Goal: Task Accomplishment & Management: Use online tool/utility

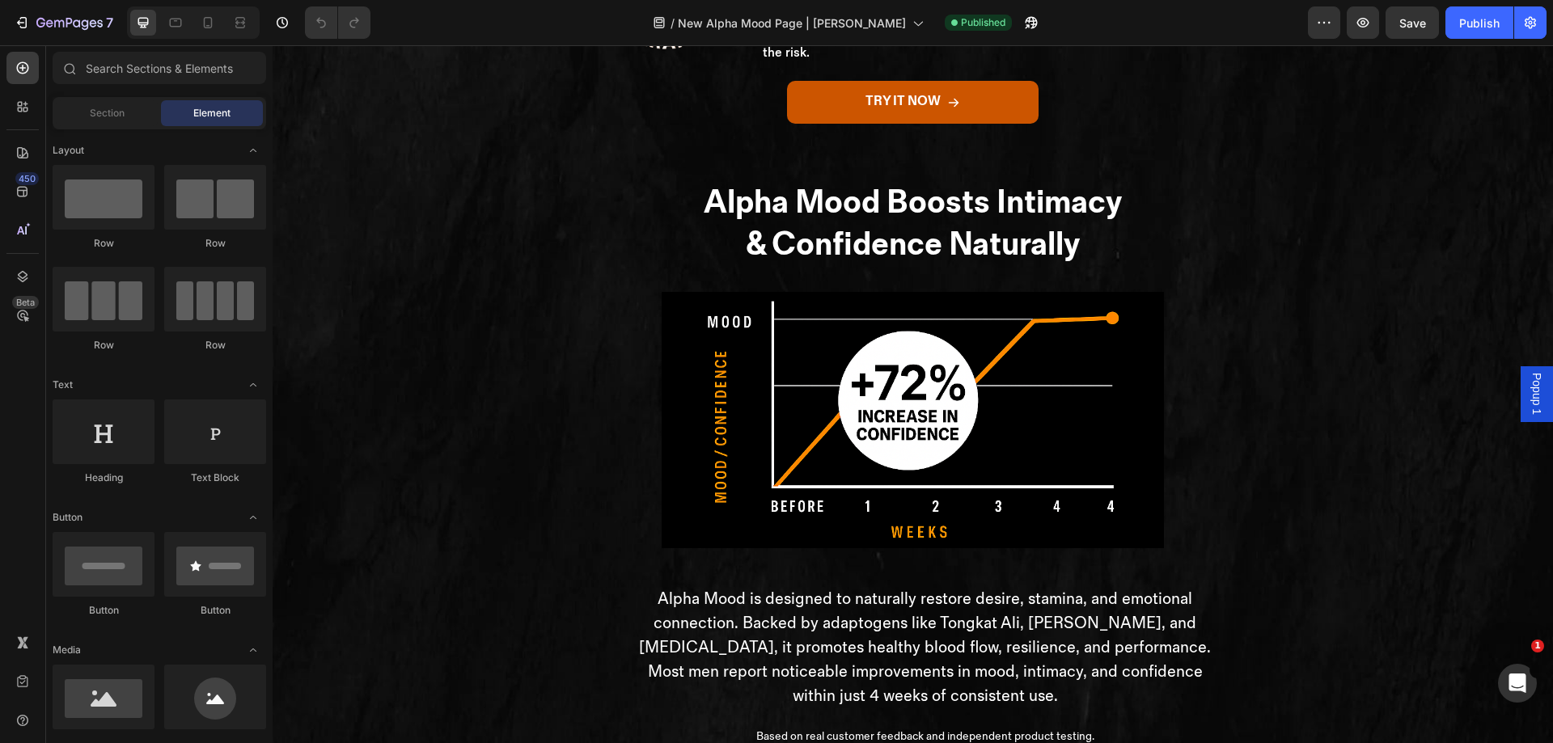
scroll to position [3965, 0]
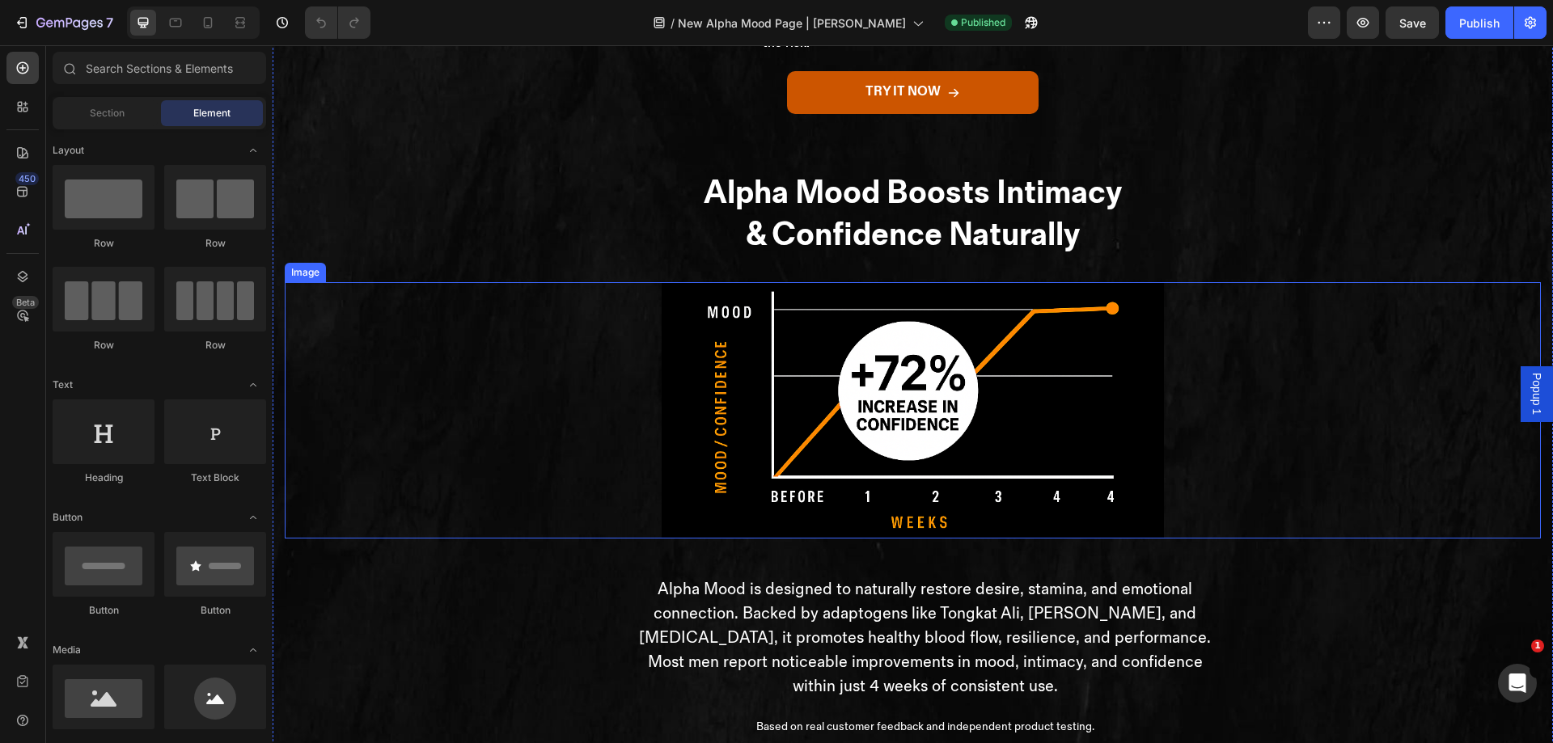
click at [924, 482] on img at bounding box center [913, 410] width 502 height 256
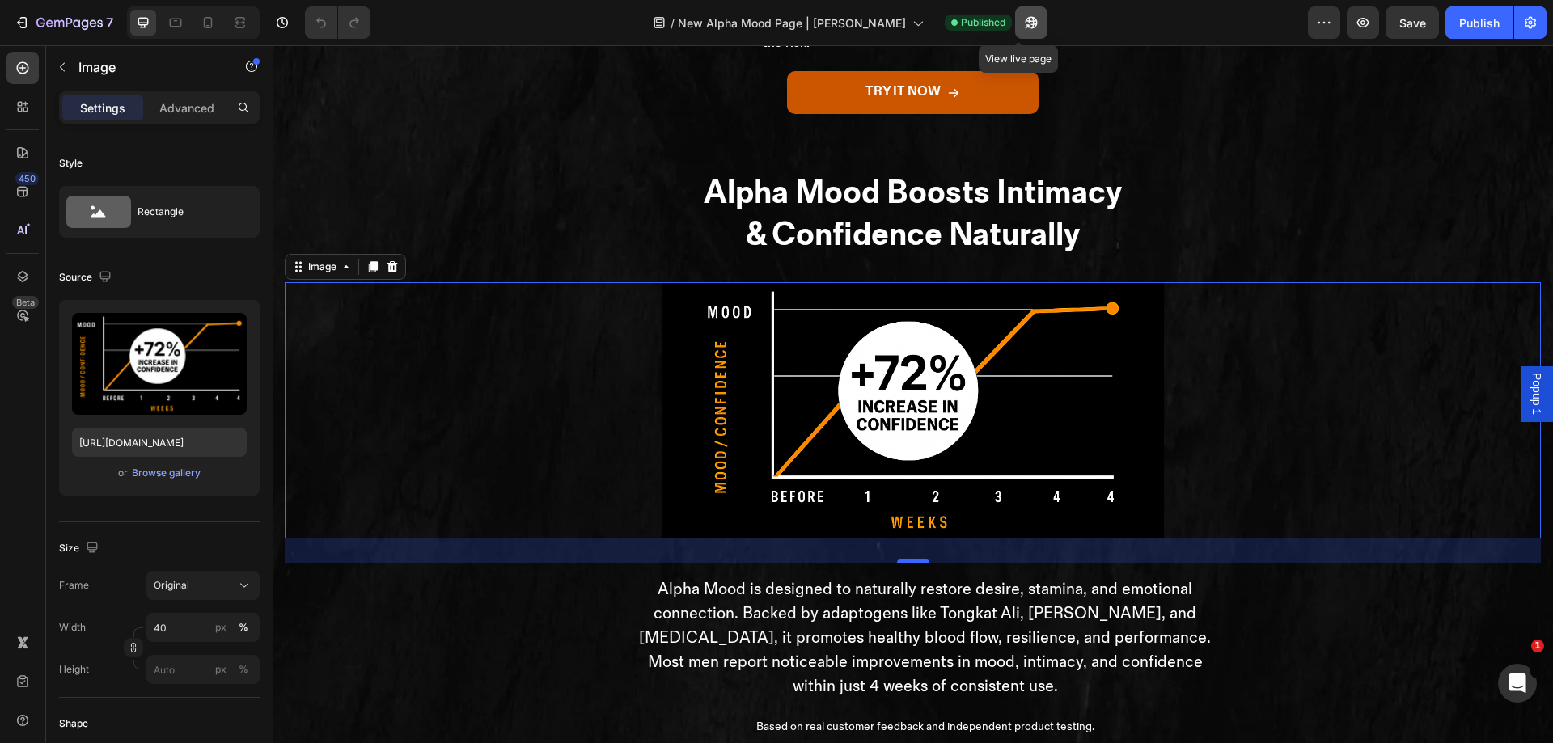
click at [1023, 23] on icon "button" at bounding box center [1031, 23] width 16 height 16
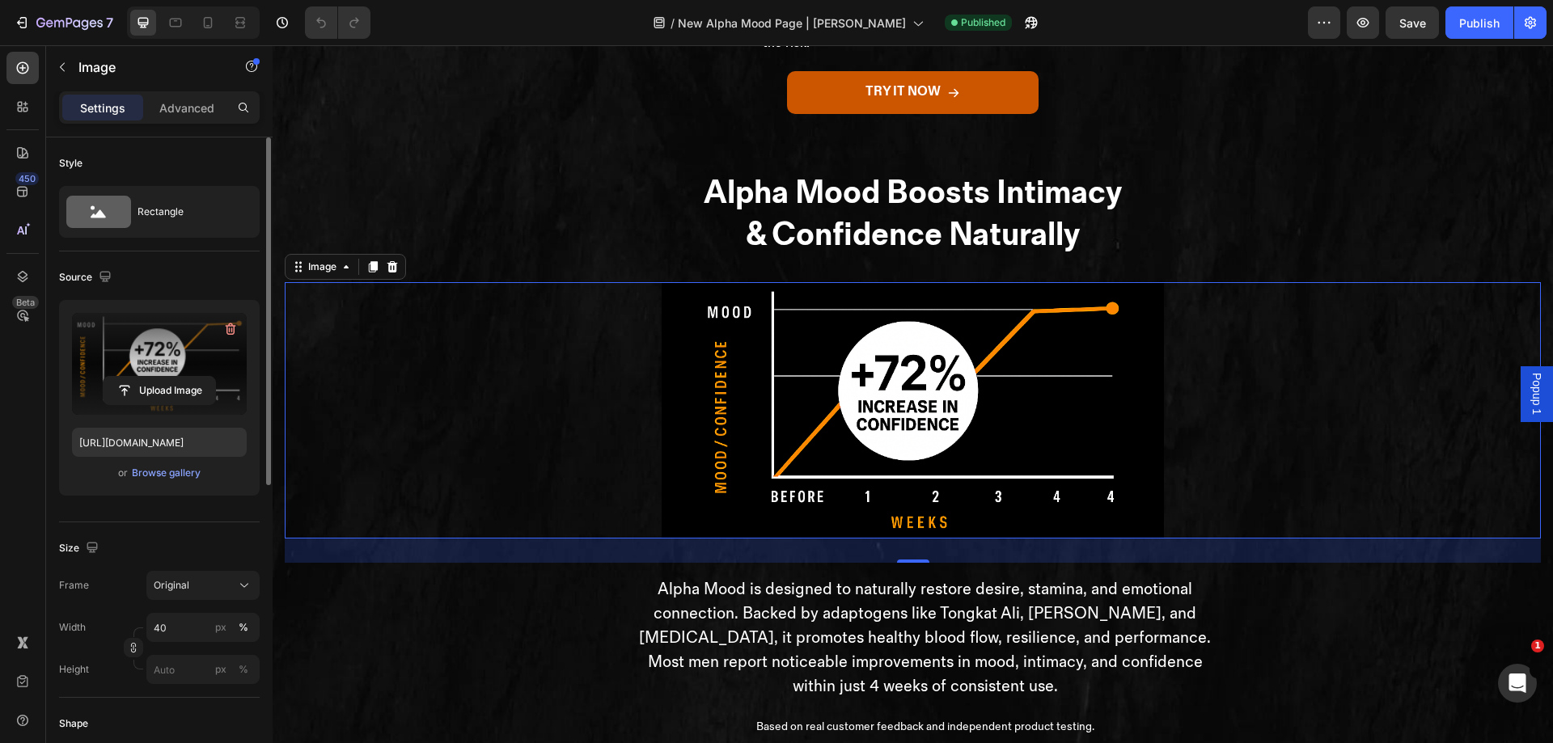
click at [110, 364] on label at bounding box center [159, 364] width 175 height 102
click at [110, 377] on input "file" at bounding box center [160, 391] width 112 height 28
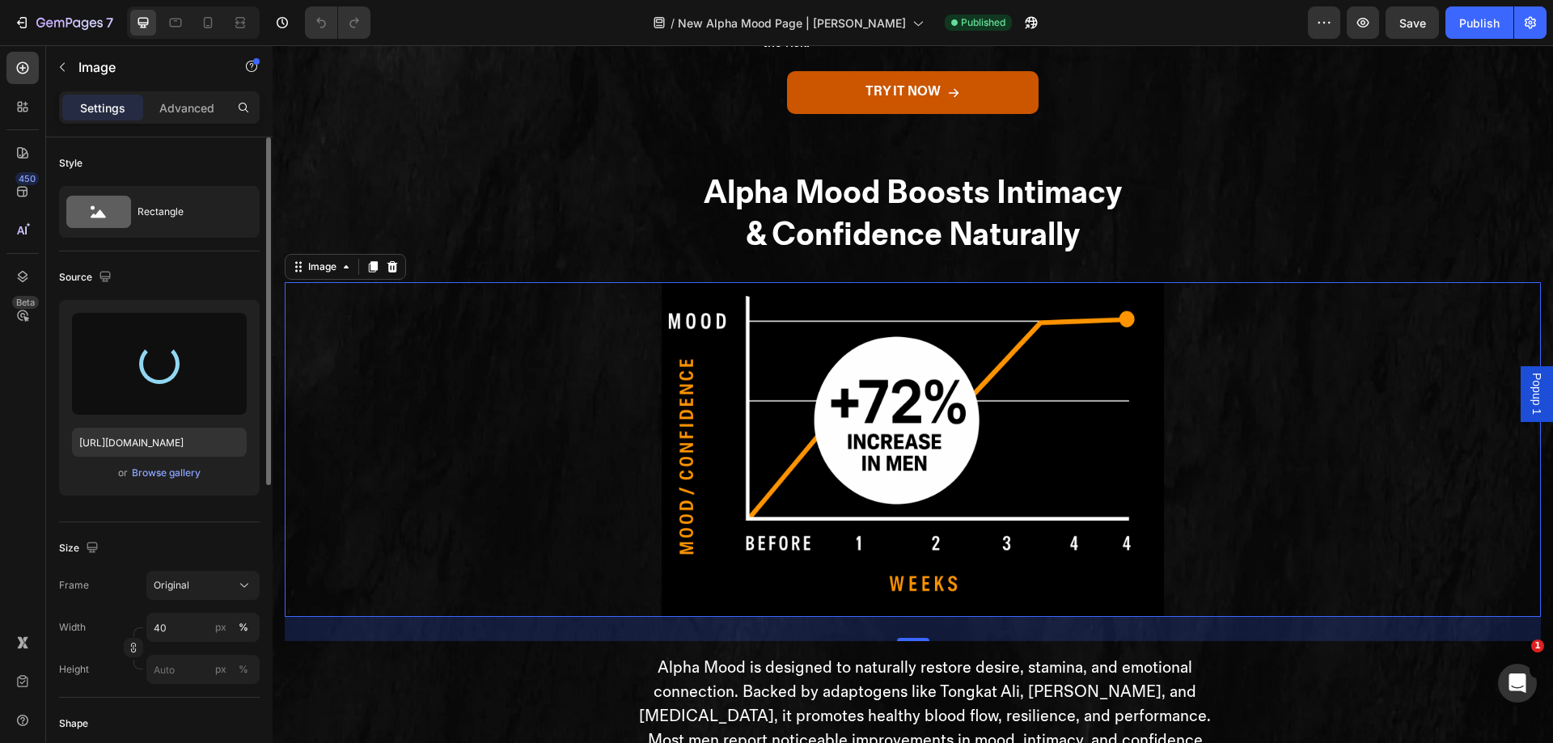
type input "https://cdn.shopify.com/s/files/1/0697/6310/5073/files/gempages_515121096144454…"
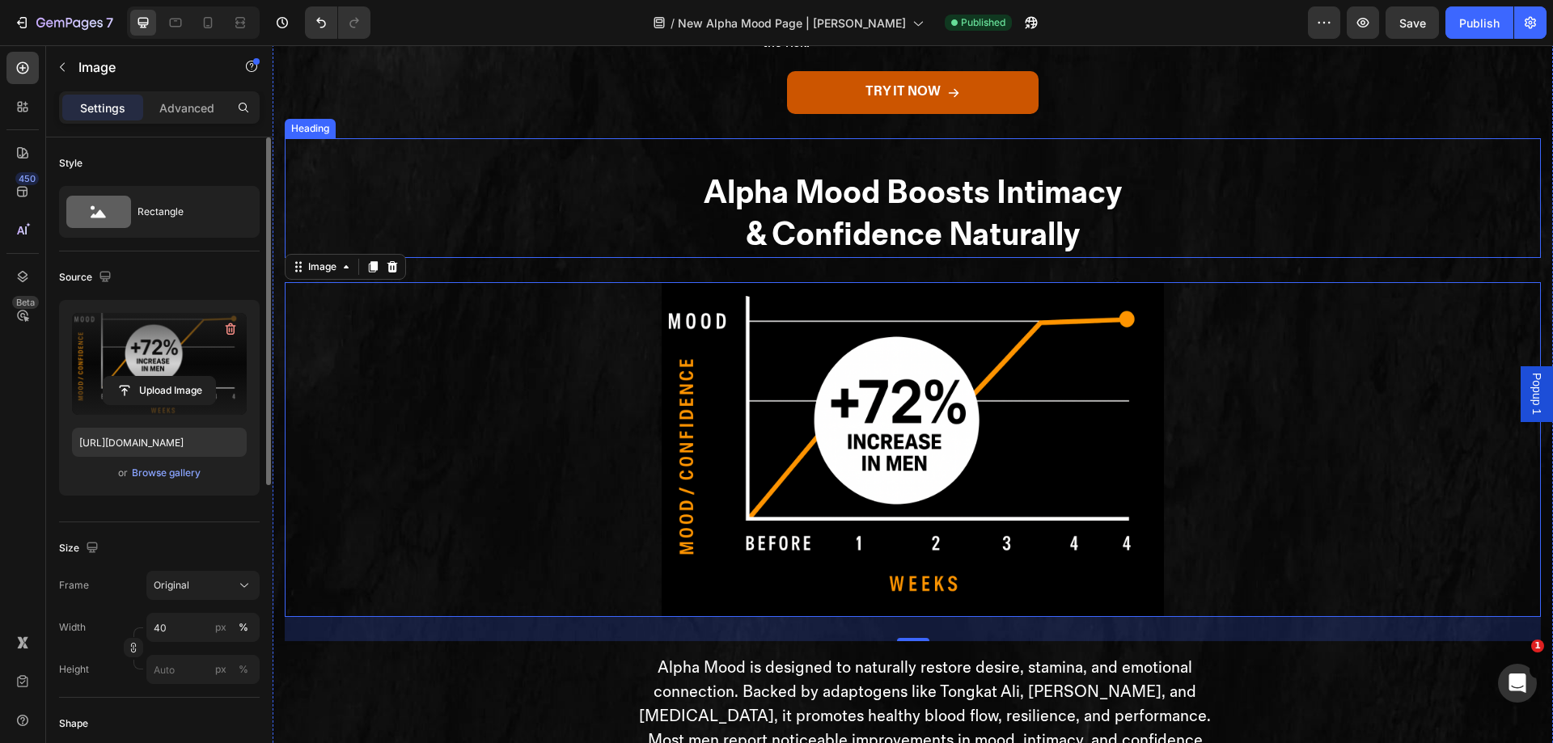
click at [1272, 258] on h2 "Alpha Mood Boosts Intimacy & Confidence Naturally" at bounding box center [913, 214] width 1256 height 87
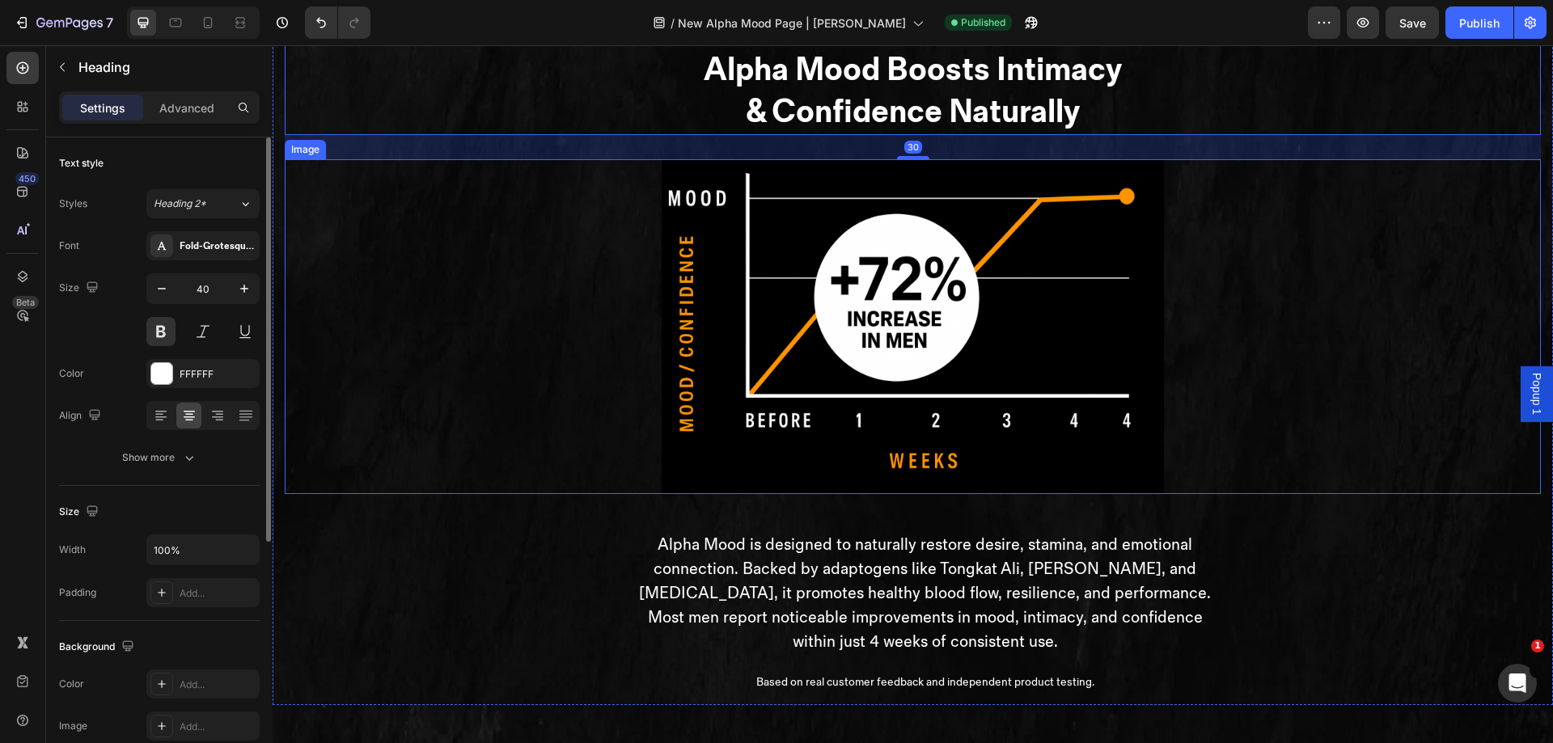
scroll to position [4089, 0]
click at [989, 388] on img at bounding box center [913, 326] width 502 height 335
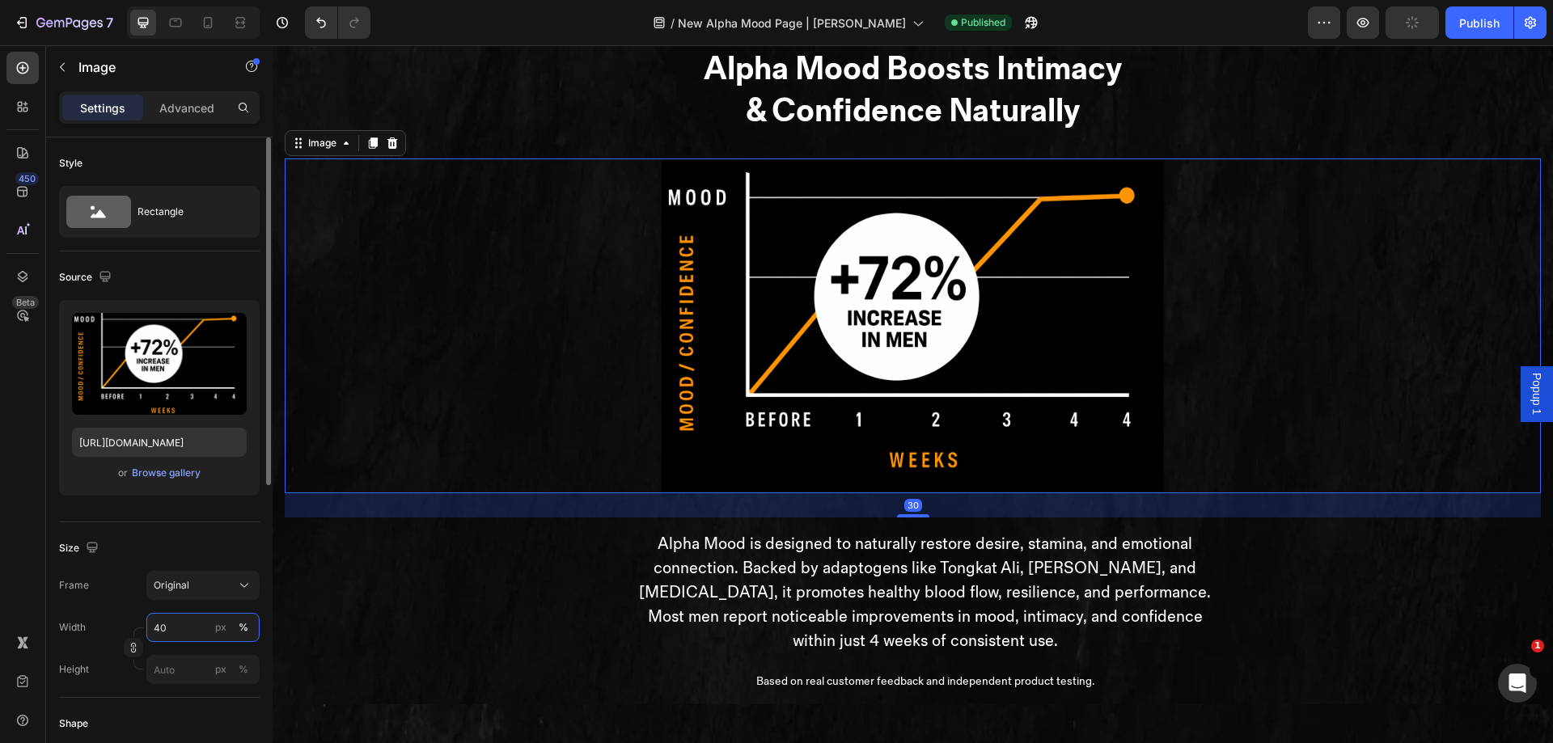
click at [170, 627] on input "40" at bounding box center [202, 627] width 113 height 29
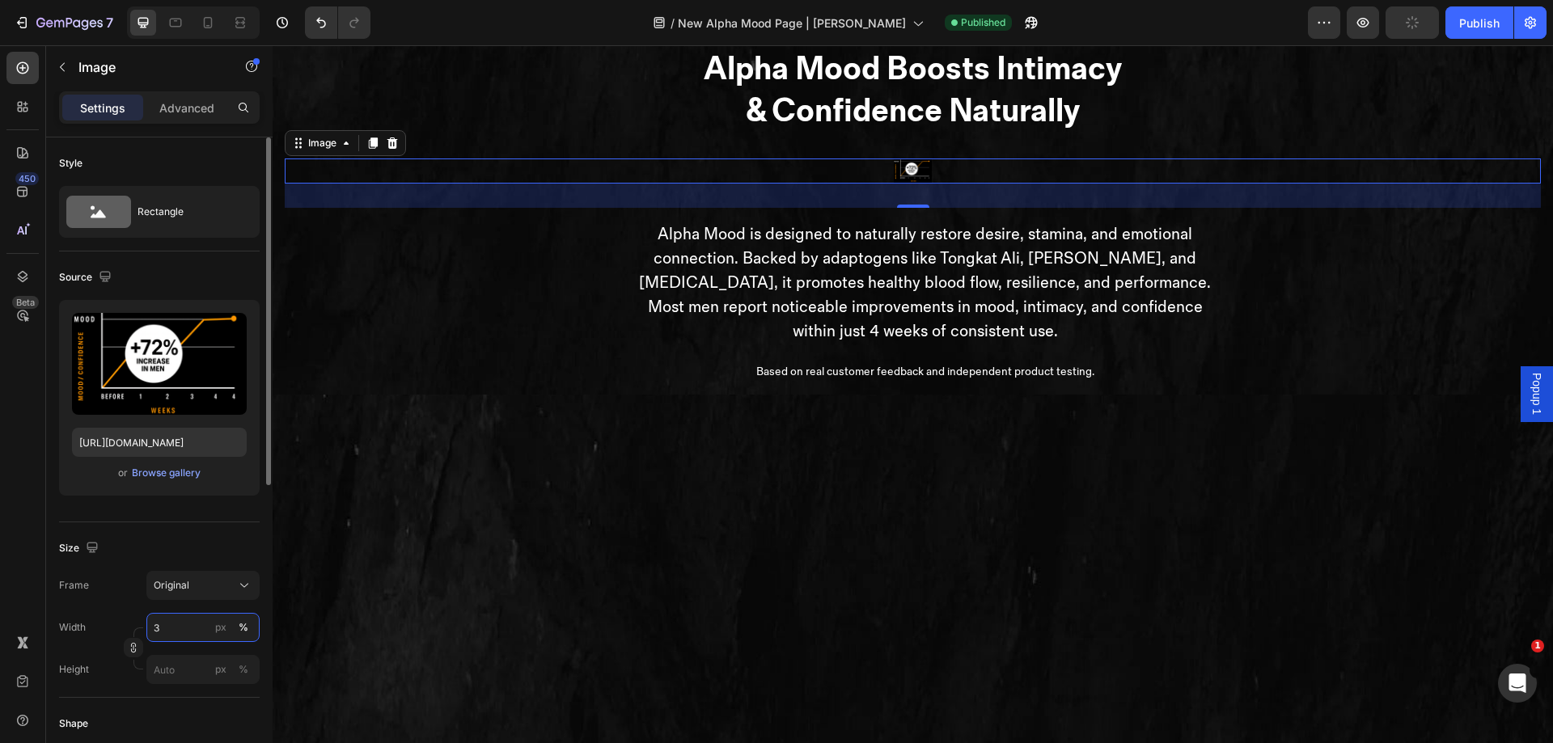
type input "30"
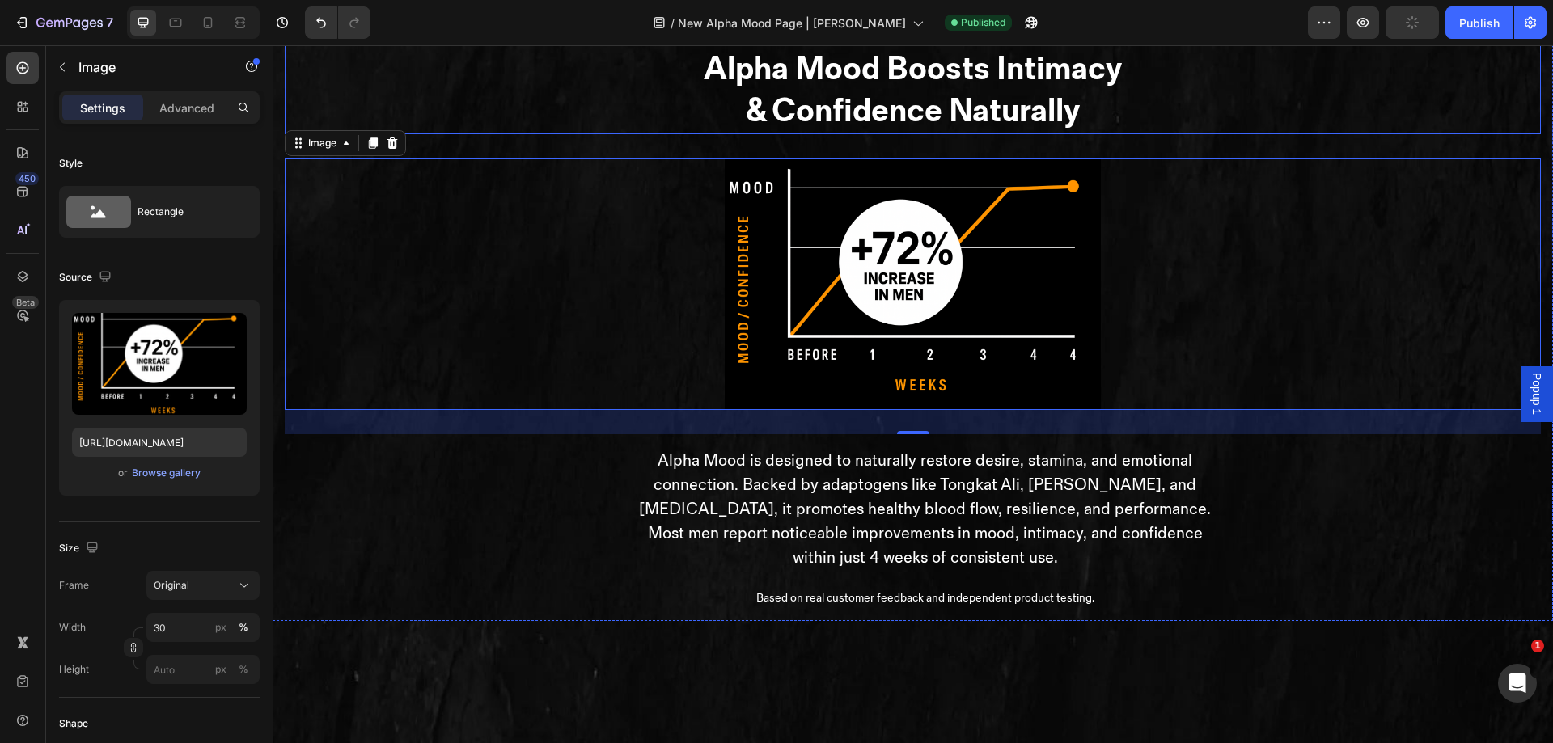
click at [537, 134] on h2 "Alpha Mood Boosts Intimacy & Confidence Naturally" at bounding box center [913, 90] width 1256 height 87
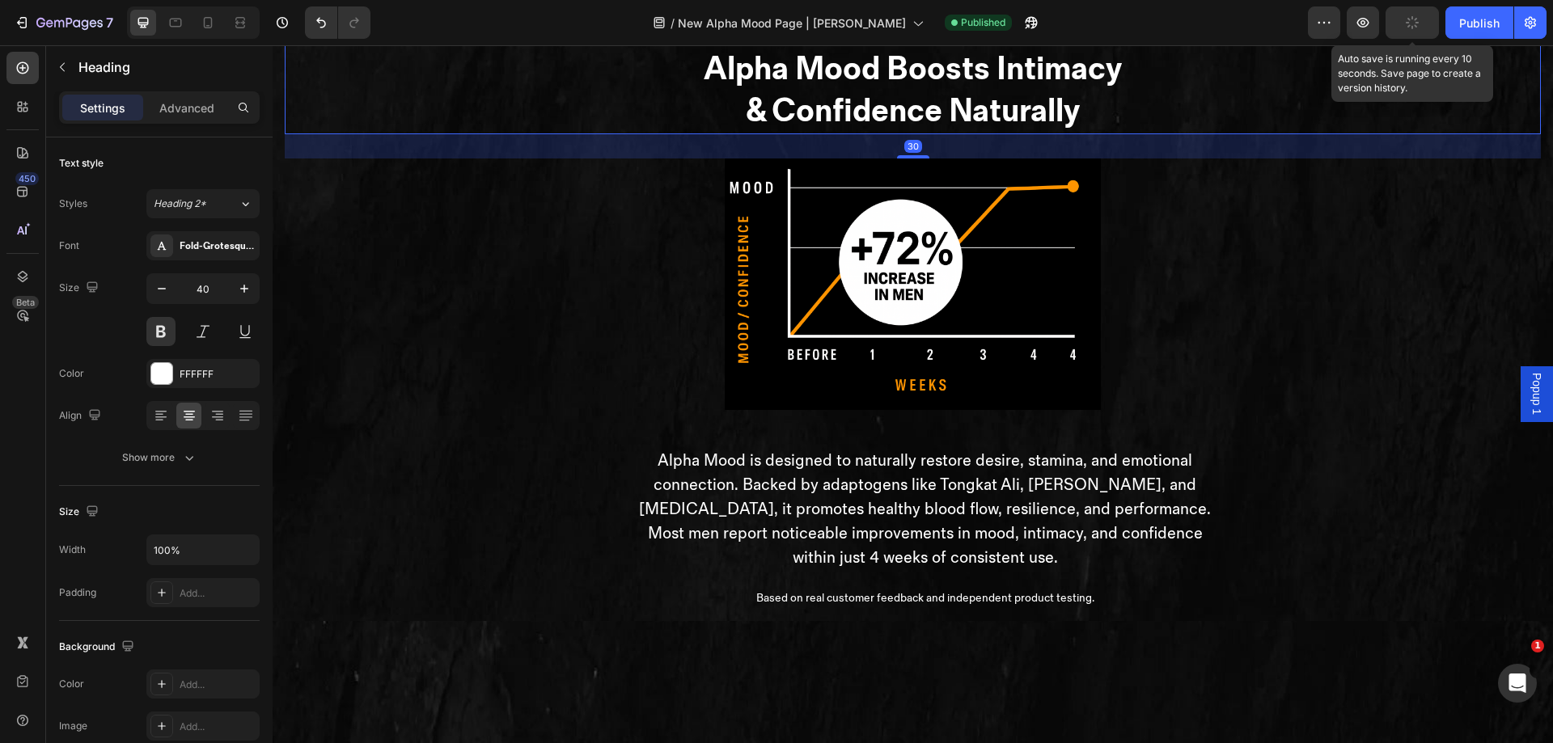
click at [1415, 31] on button "button" at bounding box center [1412, 22] width 53 height 32
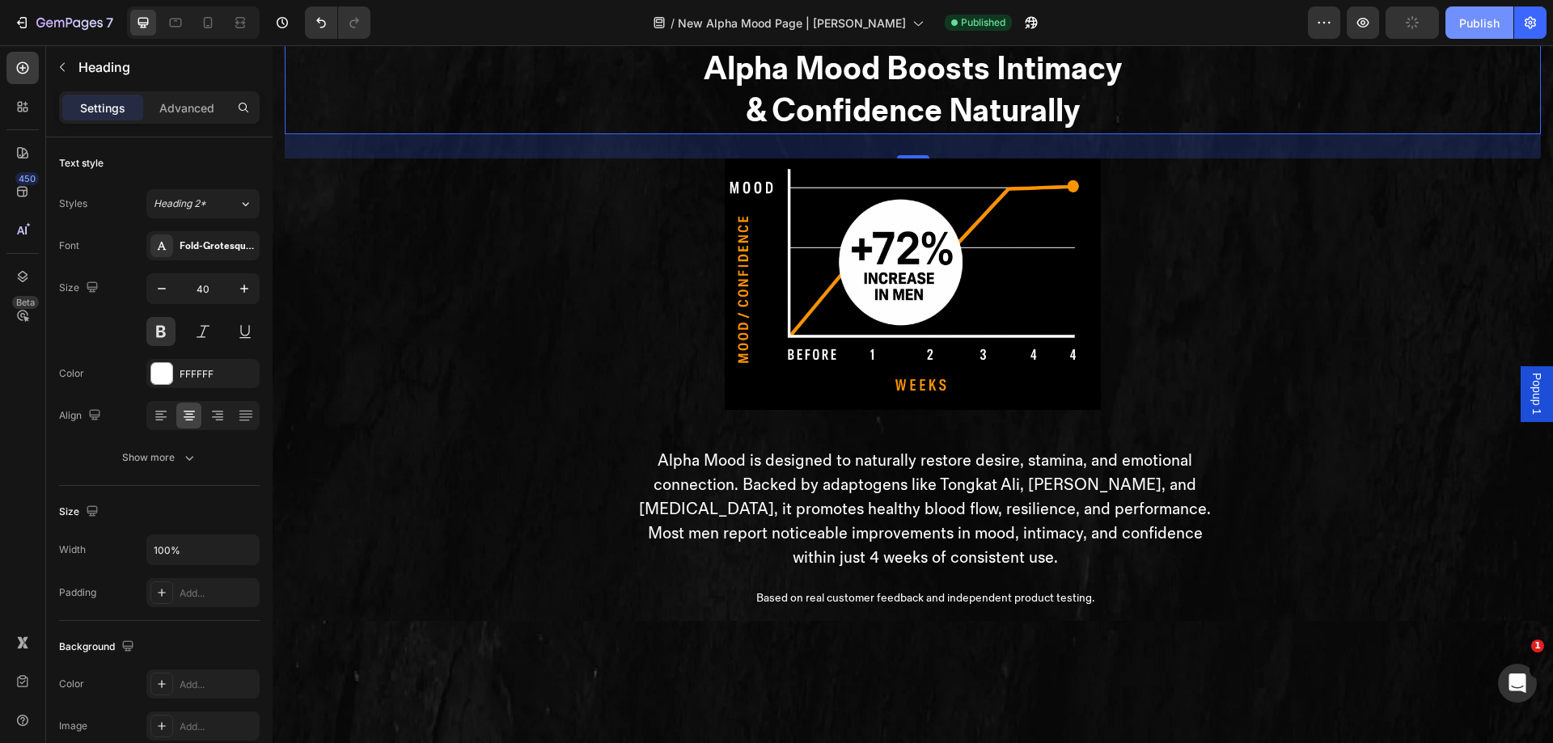
click at [1471, 26] on div "Publish" at bounding box center [1479, 23] width 40 height 17
click at [216, 24] on icon at bounding box center [208, 23] width 16 height 16
type input "24"
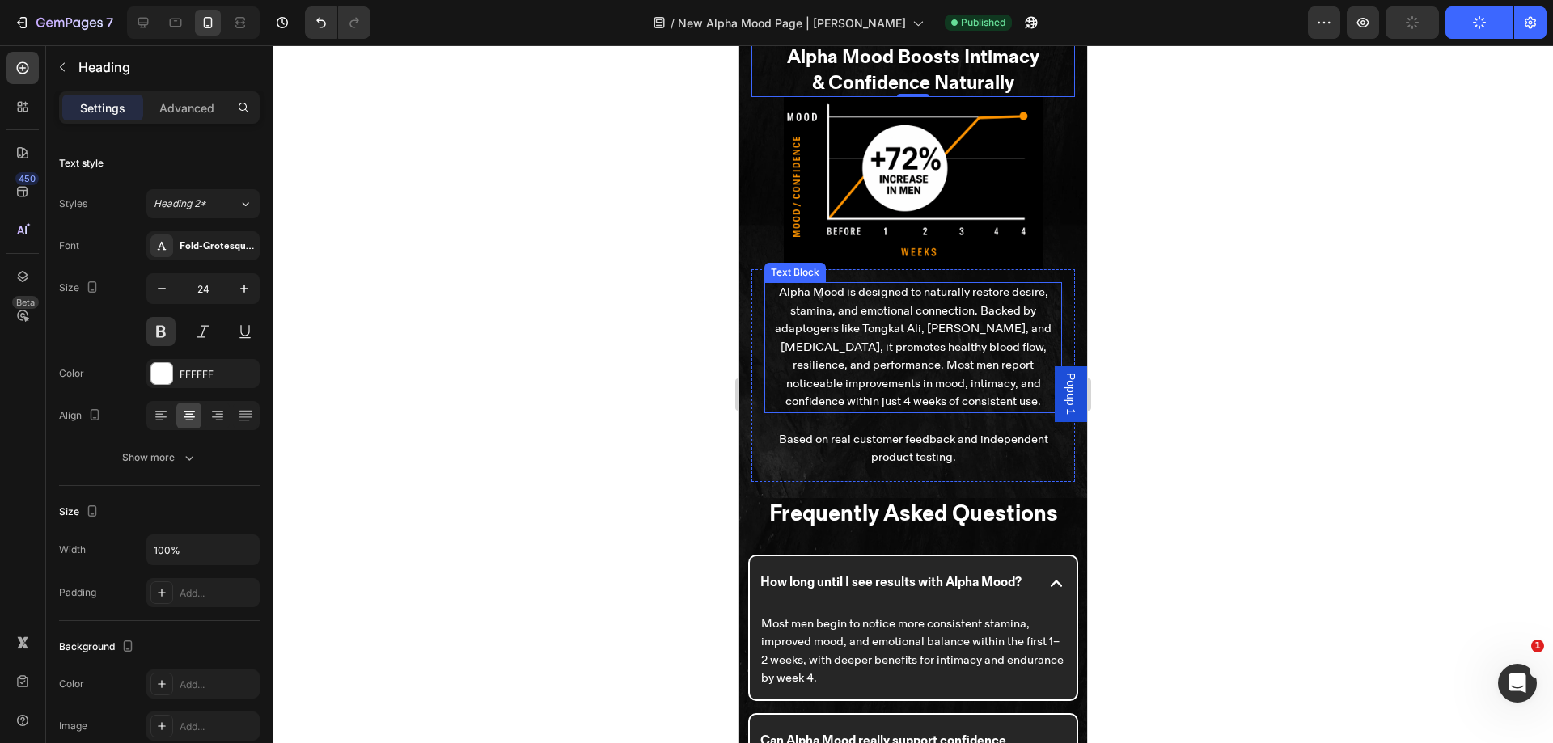
scroll to position [3907, 0]
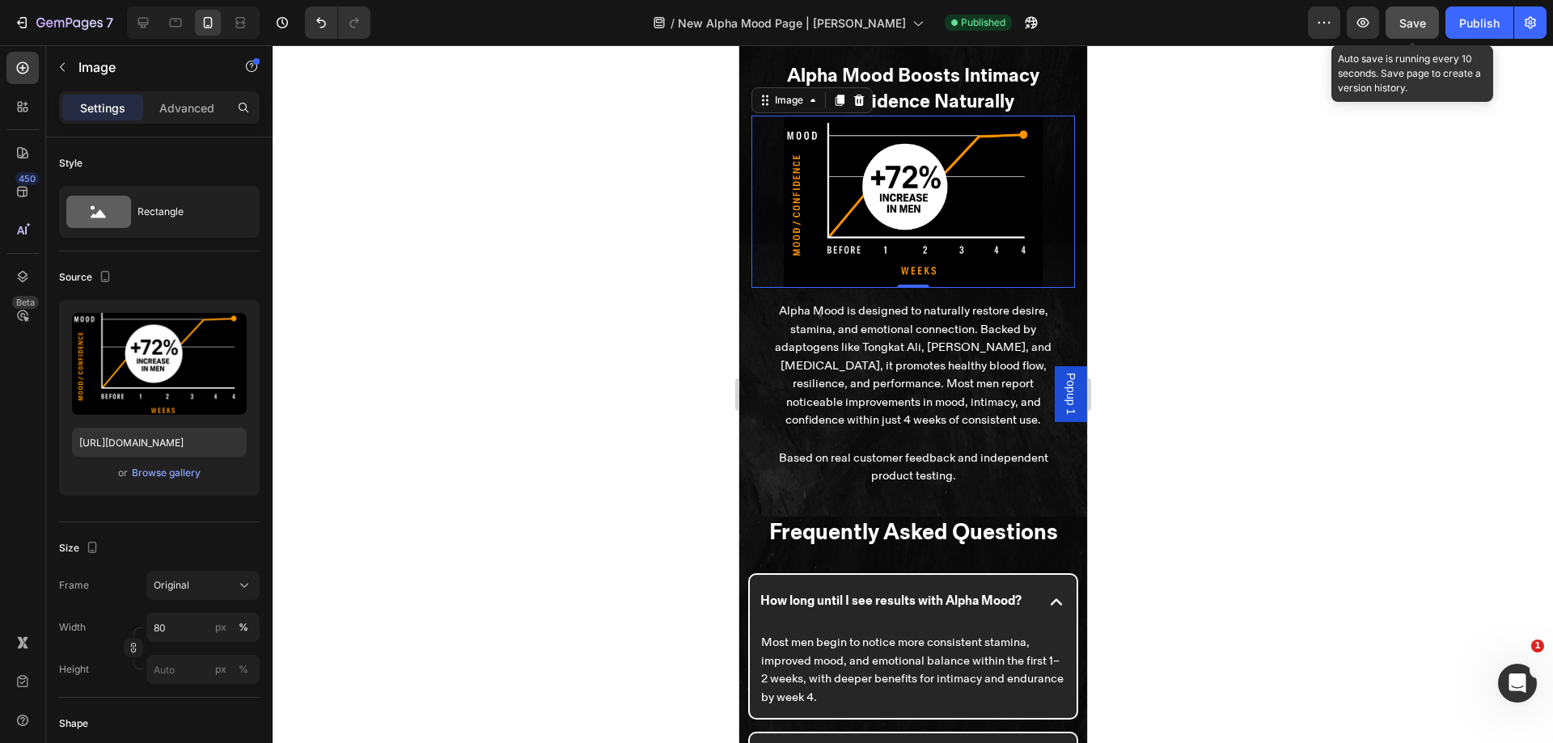
click at [1422, 27] on span "Save" at bounding box center [1413, 23] width 27 height 14
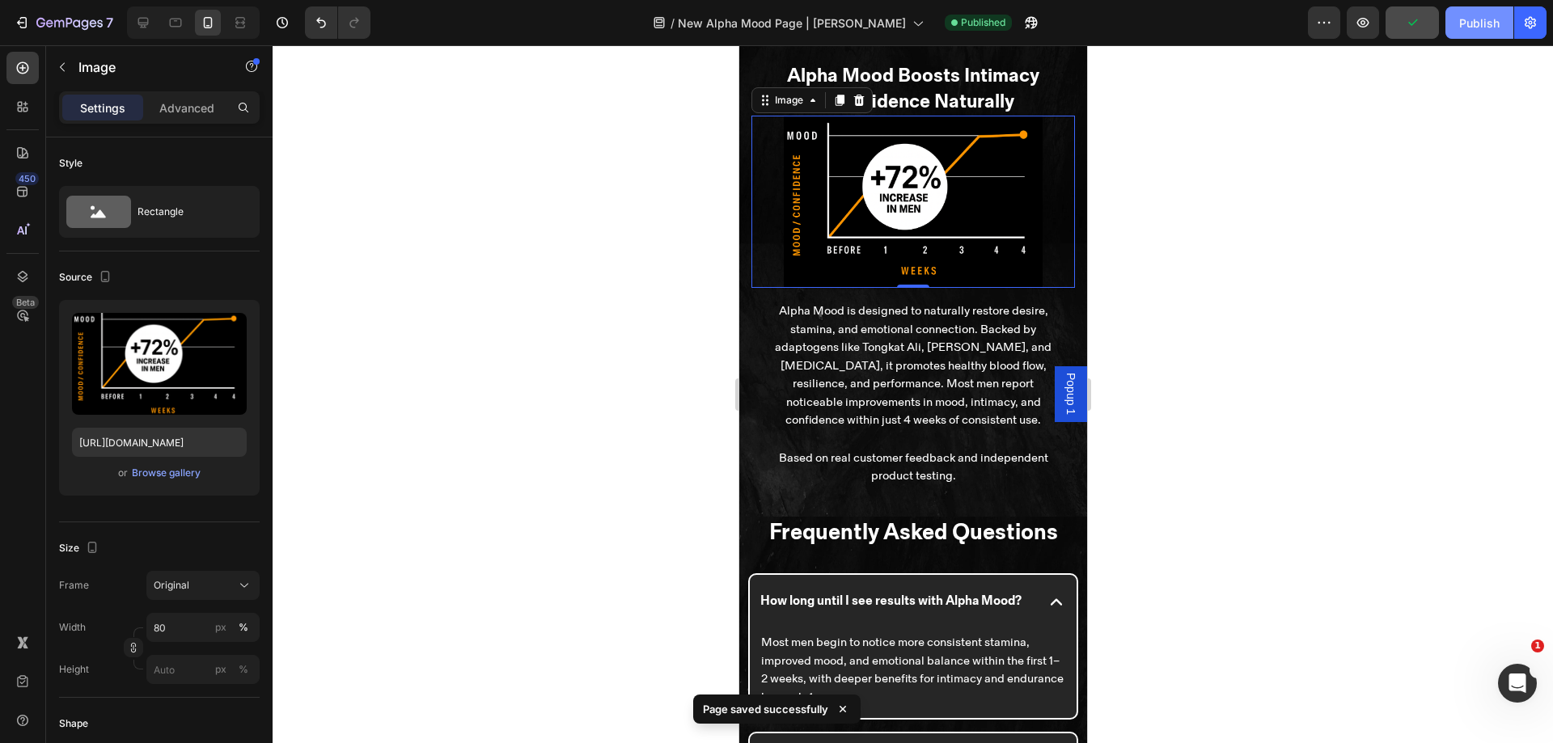
click at [1467, 18] on div "Publish" at bounding box center [1479, 23] width 40 height 17
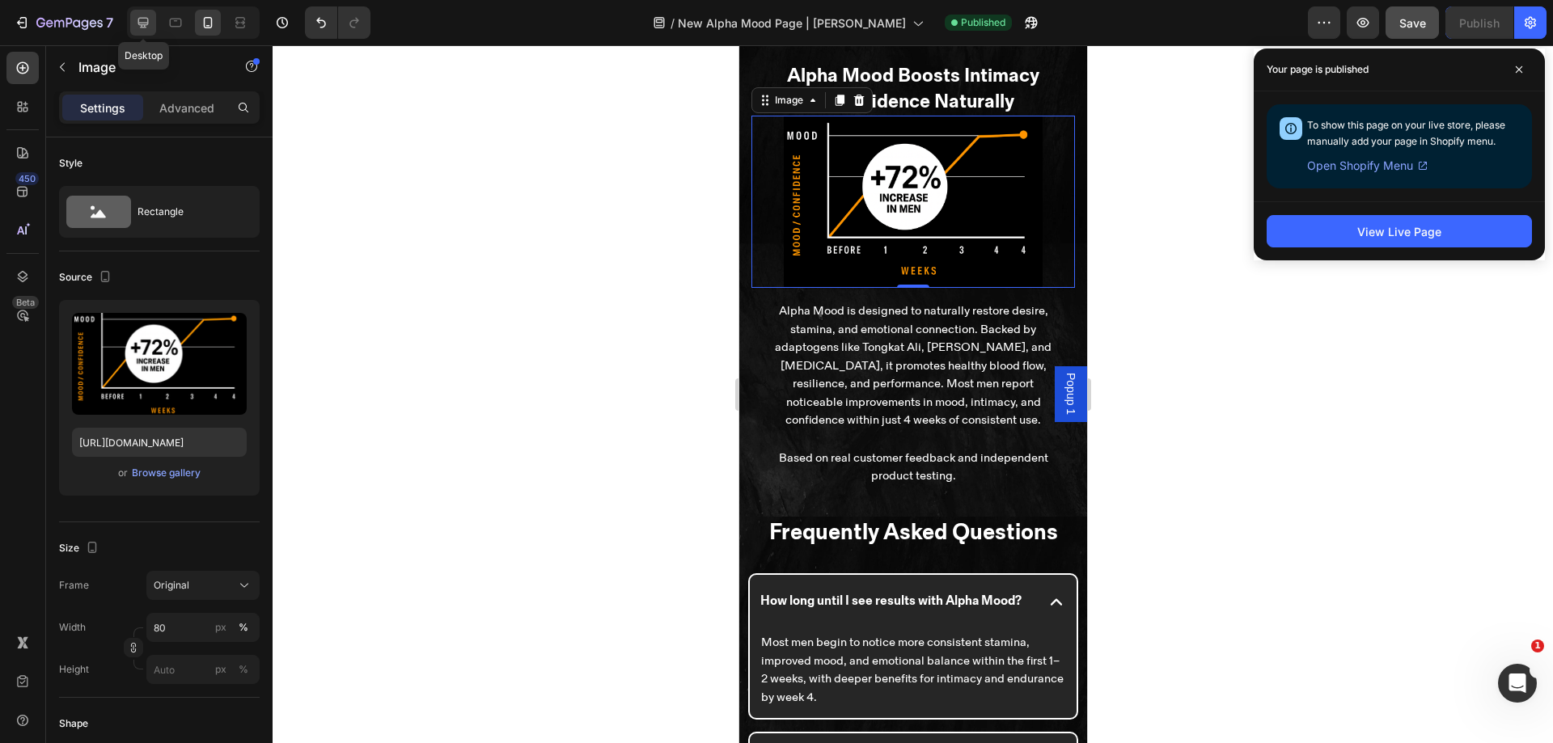
click at [145, 16] on icon at bounding box center [143, 23] width 16 height 16
type input "30"
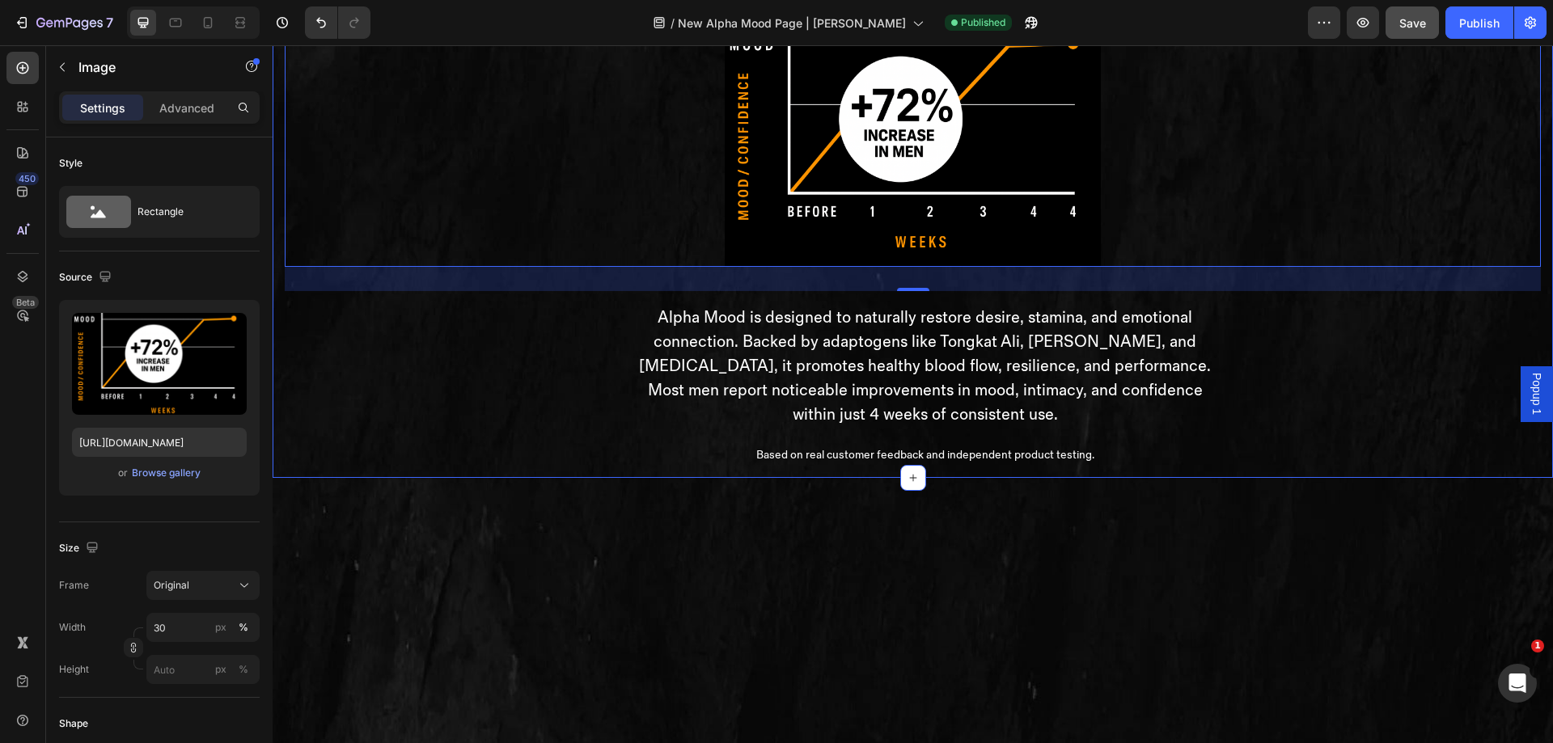
scroll to position [4000, 0]
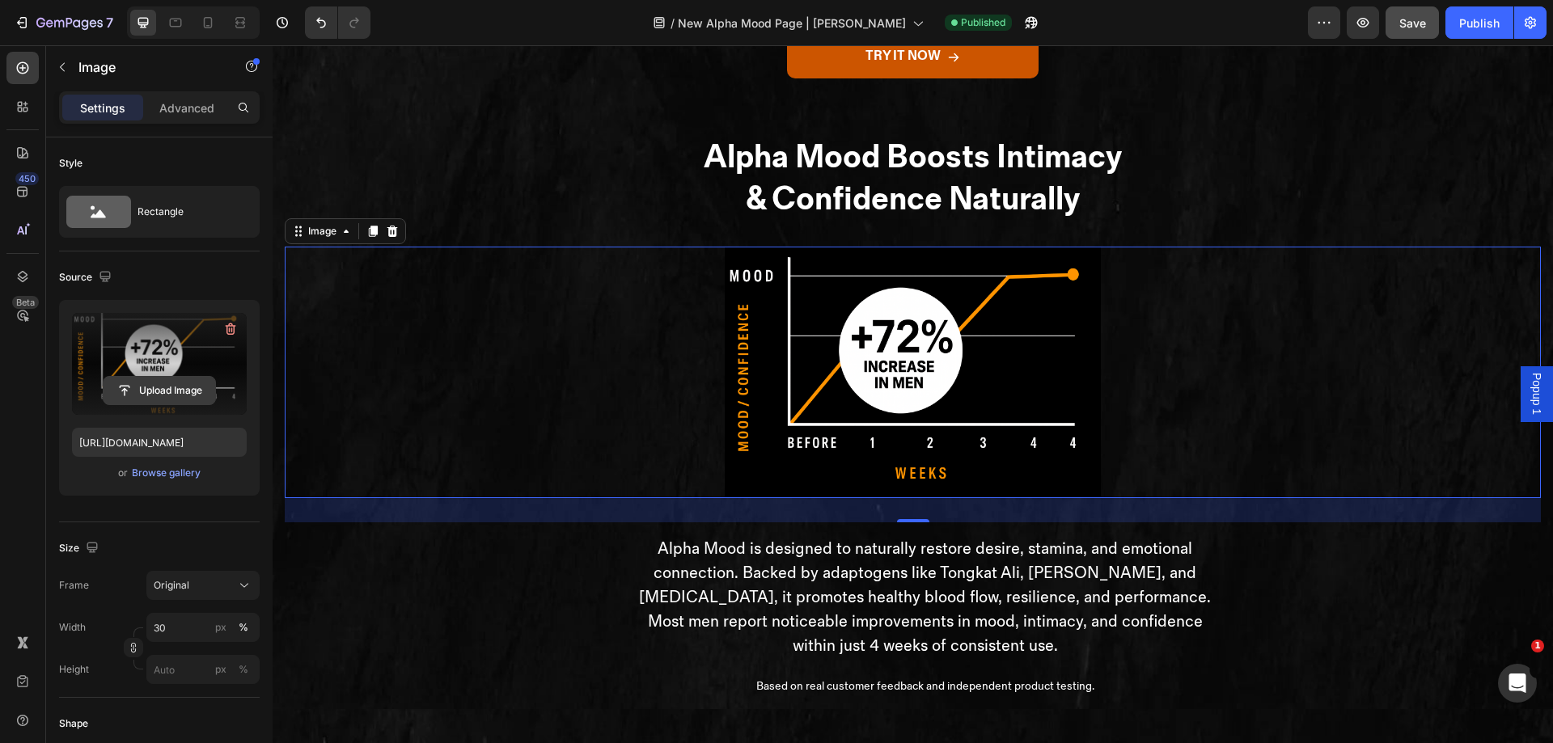
click at [169, 378] on input "file" at bounding box center [160, 391] width 112 height 28
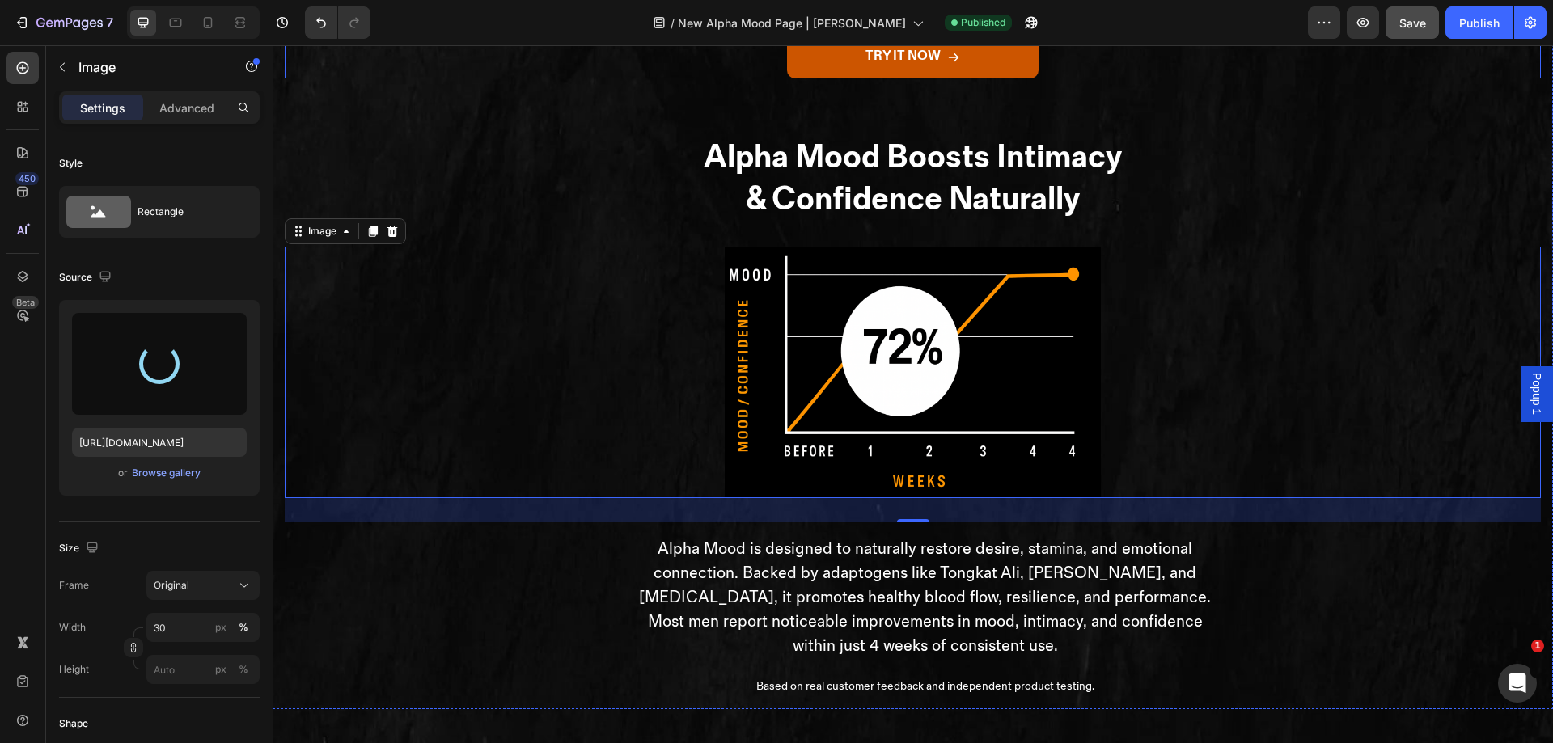
type input "https://cdn.shopify.com/s/files/1/0697/6310/5073/files/gempages_515121096144454…"
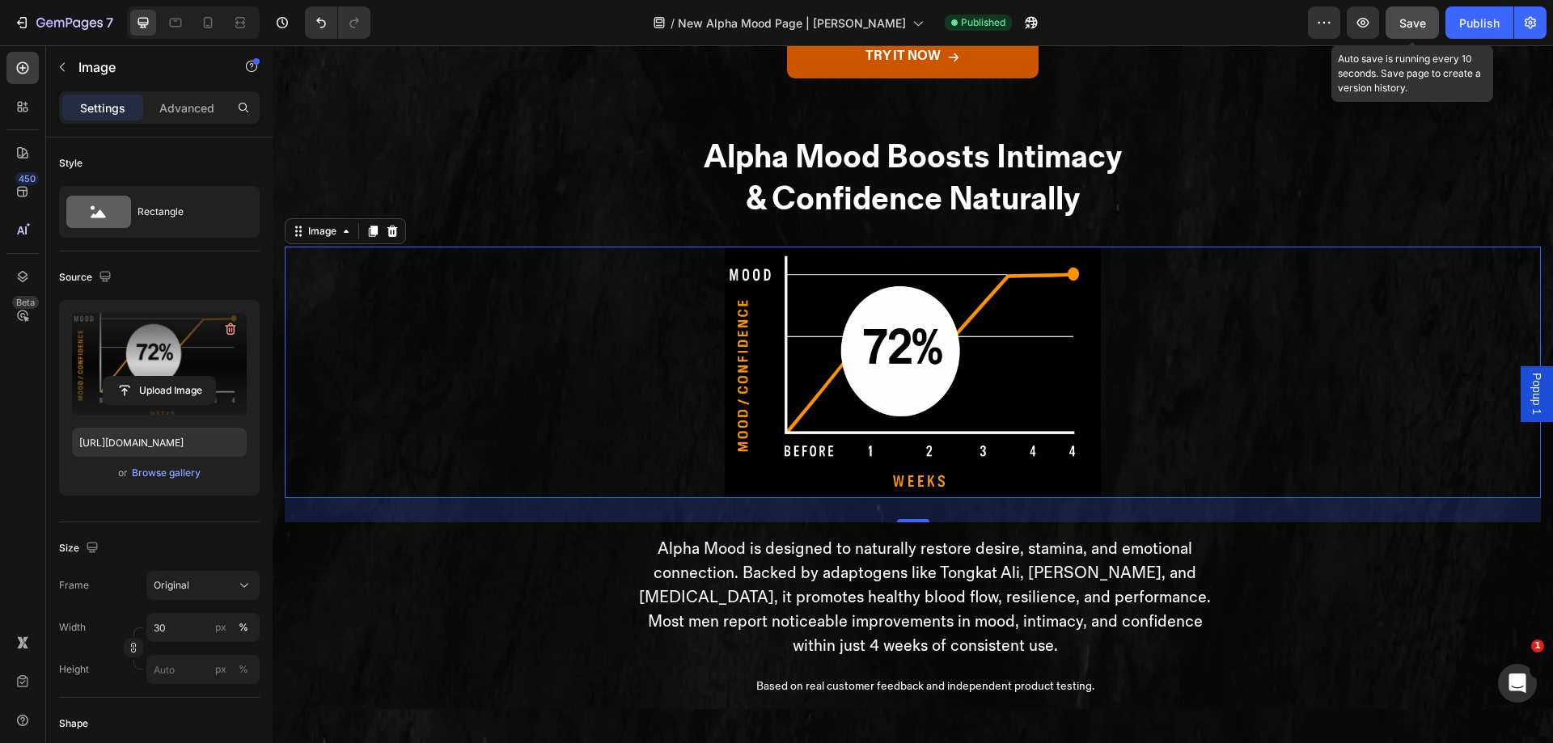
click at [1427, 19] on button "Save" at bounding box center [1412, 22] width 53 height 32
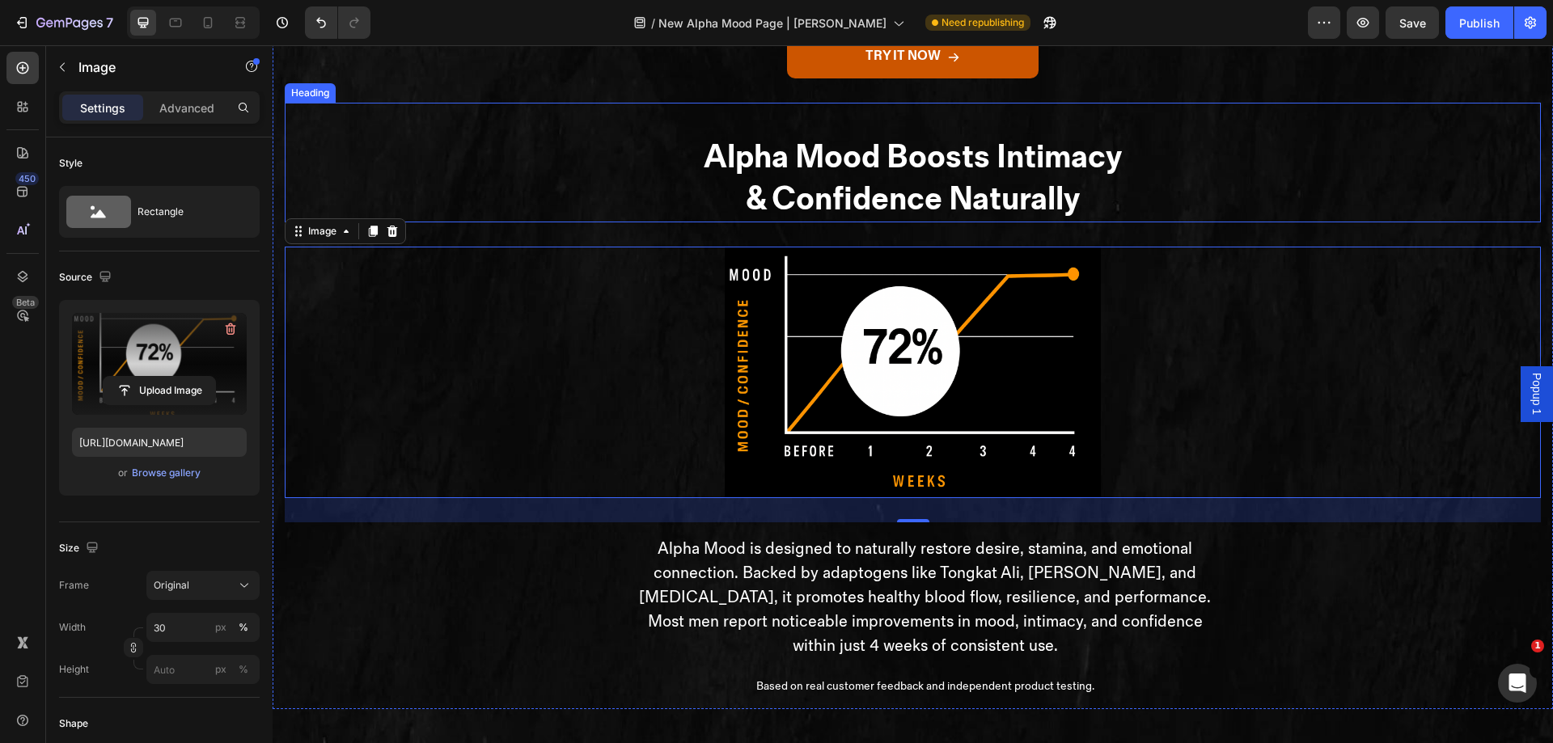
click at [874, 219] on strong "& Confidence Naturally" at bounding box center [913, 199] width 335 height 39
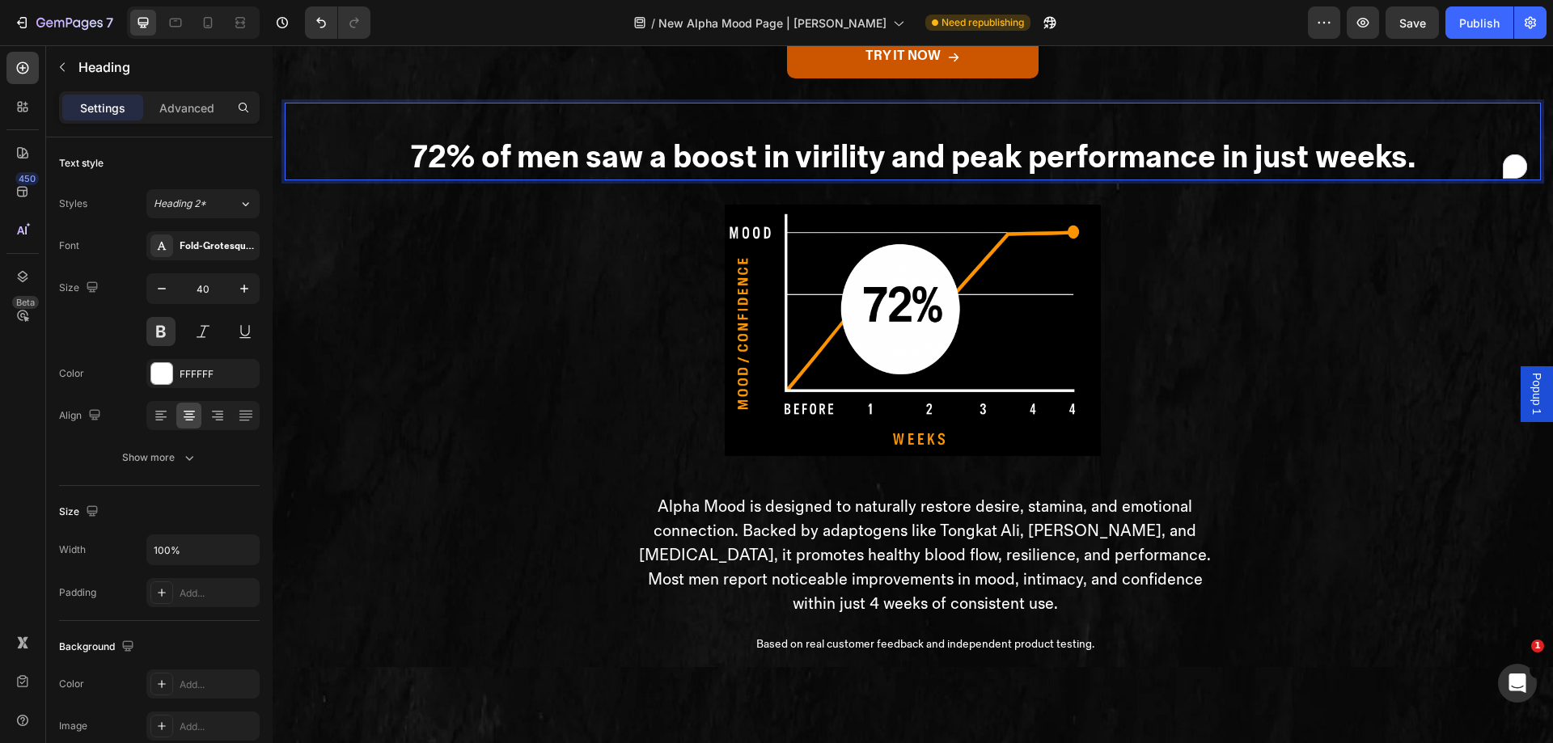
click at [888, 177] on strong "72% of men saw a boost in virility and peak performance in just weeks." at bounding box center [913, 157] width 1005 height 39
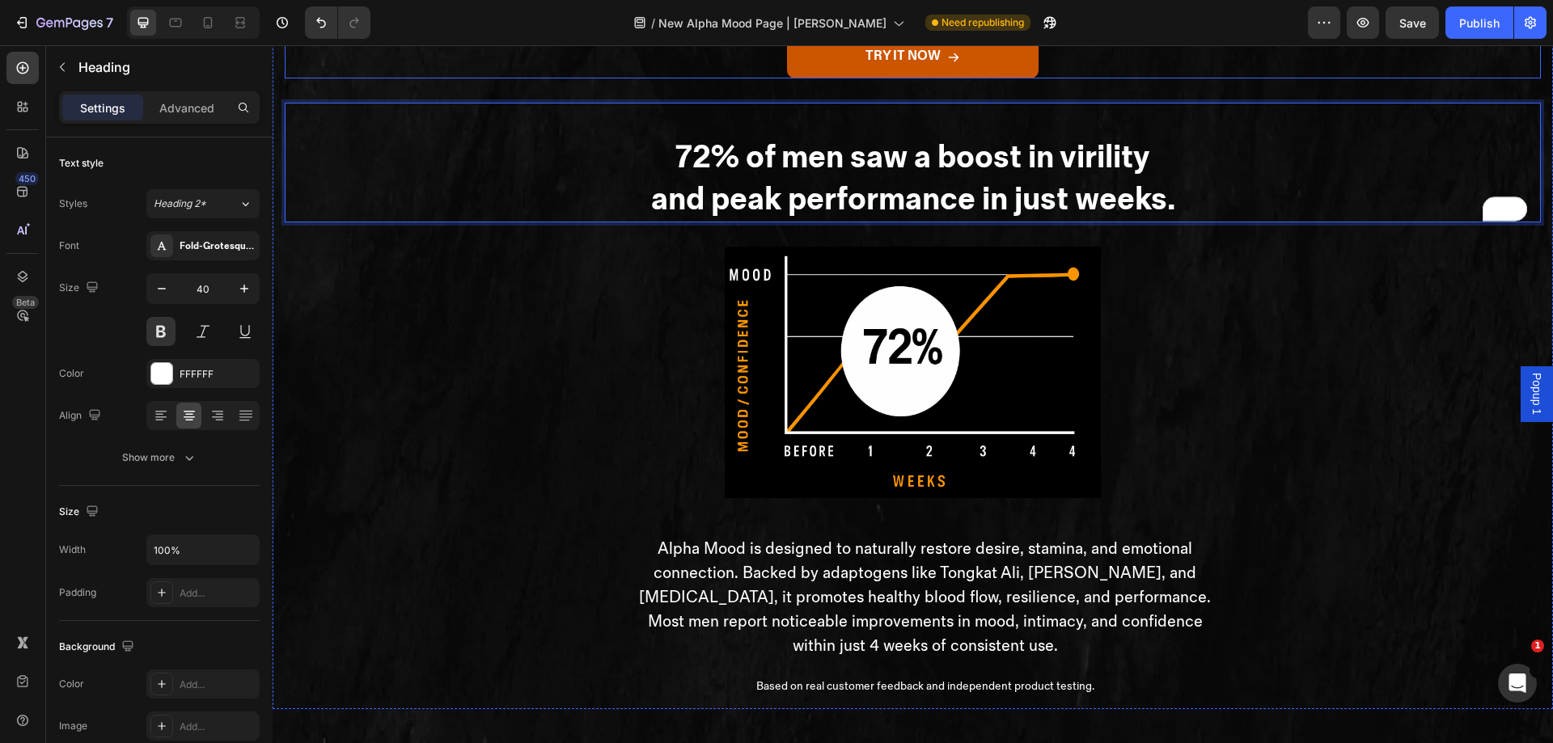
click at [1195, 78] on div "TRY IT NOW Button" at bounding box center [913, 57] width 1256 height 43
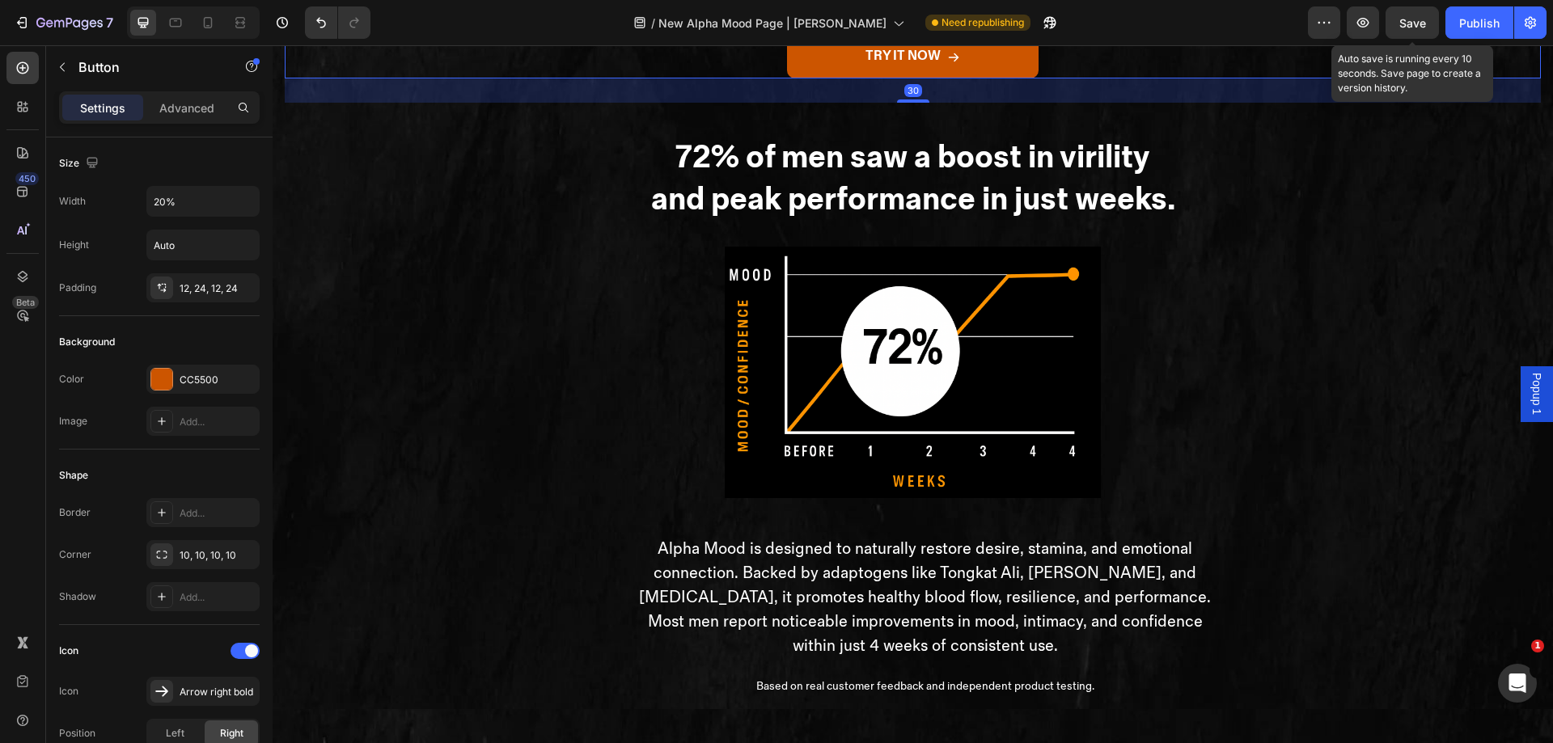
click at [1408, 28] on span "Save" at bounding box center [1413, 23] width 27 height 14
click at [1466, 20] on div "Publish" at bounding box center [1479, 23] width 40 height 17
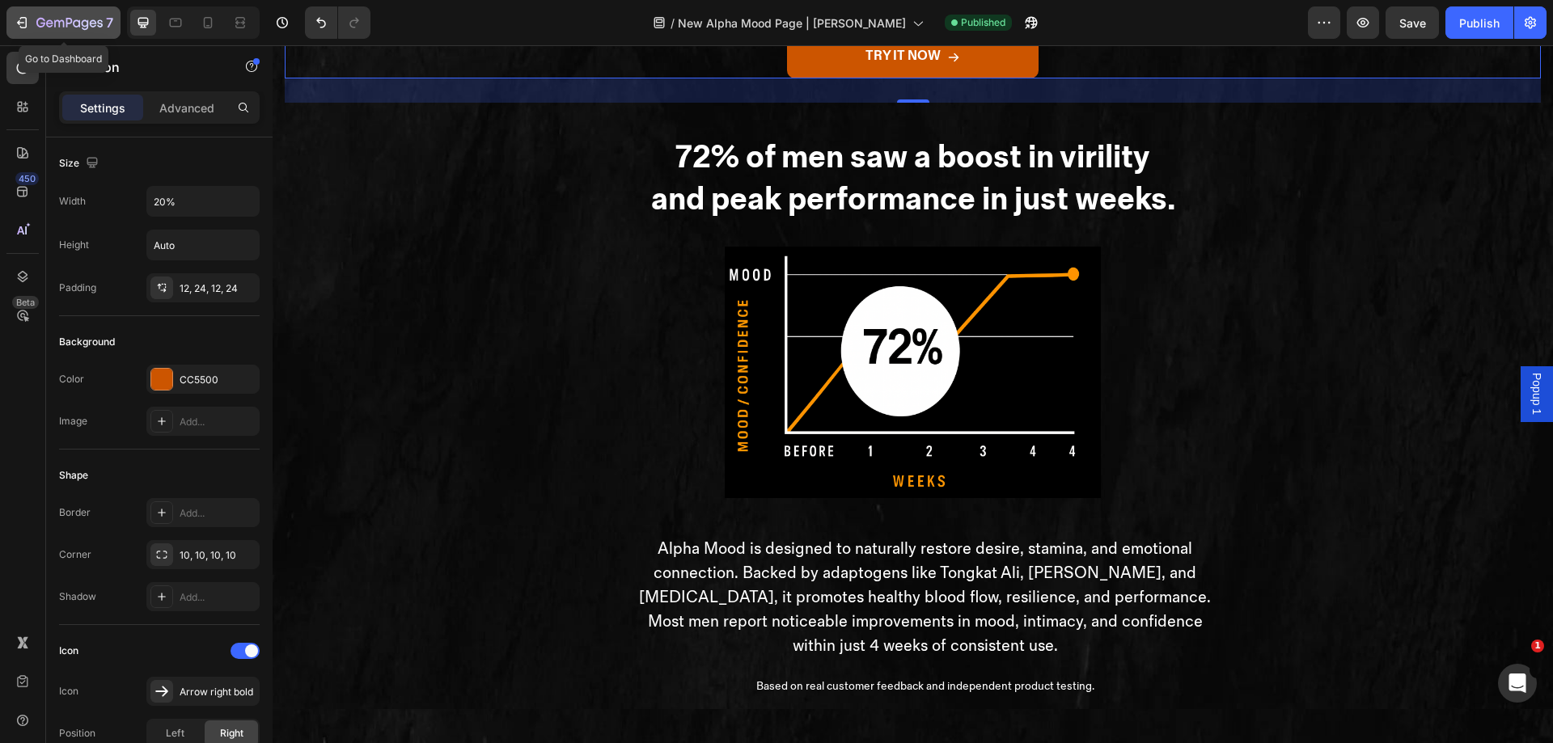
click at [23, 24] on icon "button" at bounding box center [22, 23] width 16 height 16
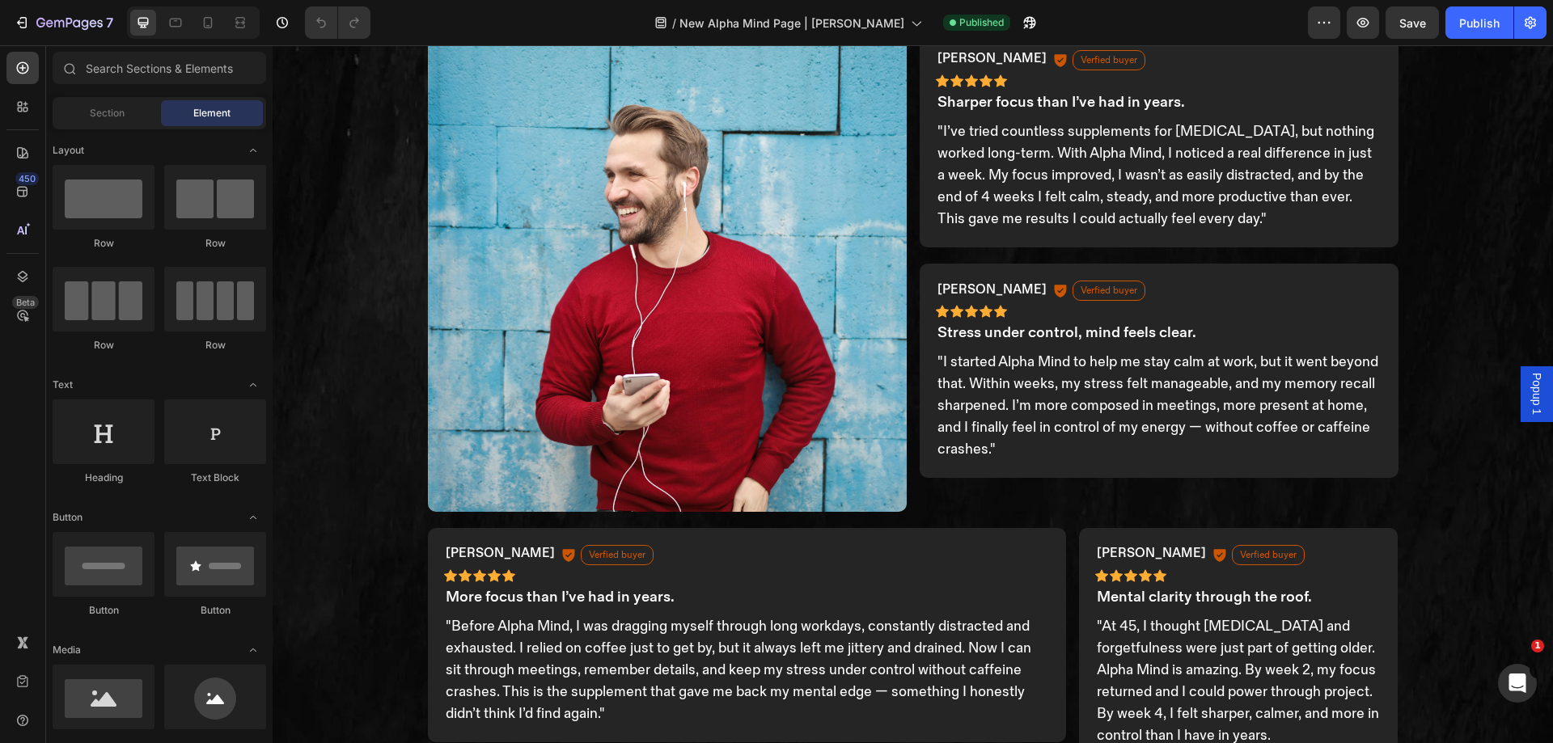
scroll to position [1793, 0]
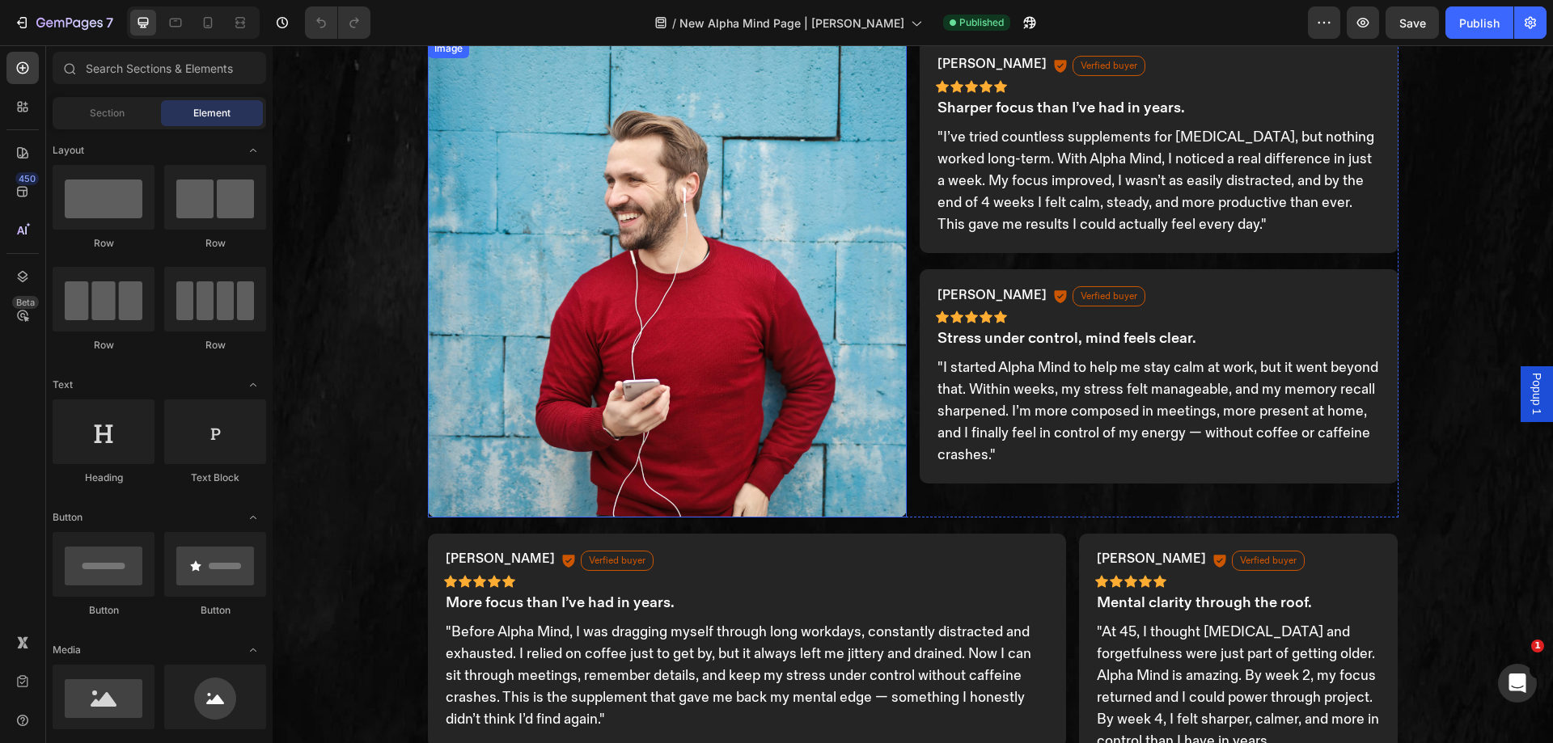
click at [781, 324] on img at bounding box center [667, 278] width 479 height 479
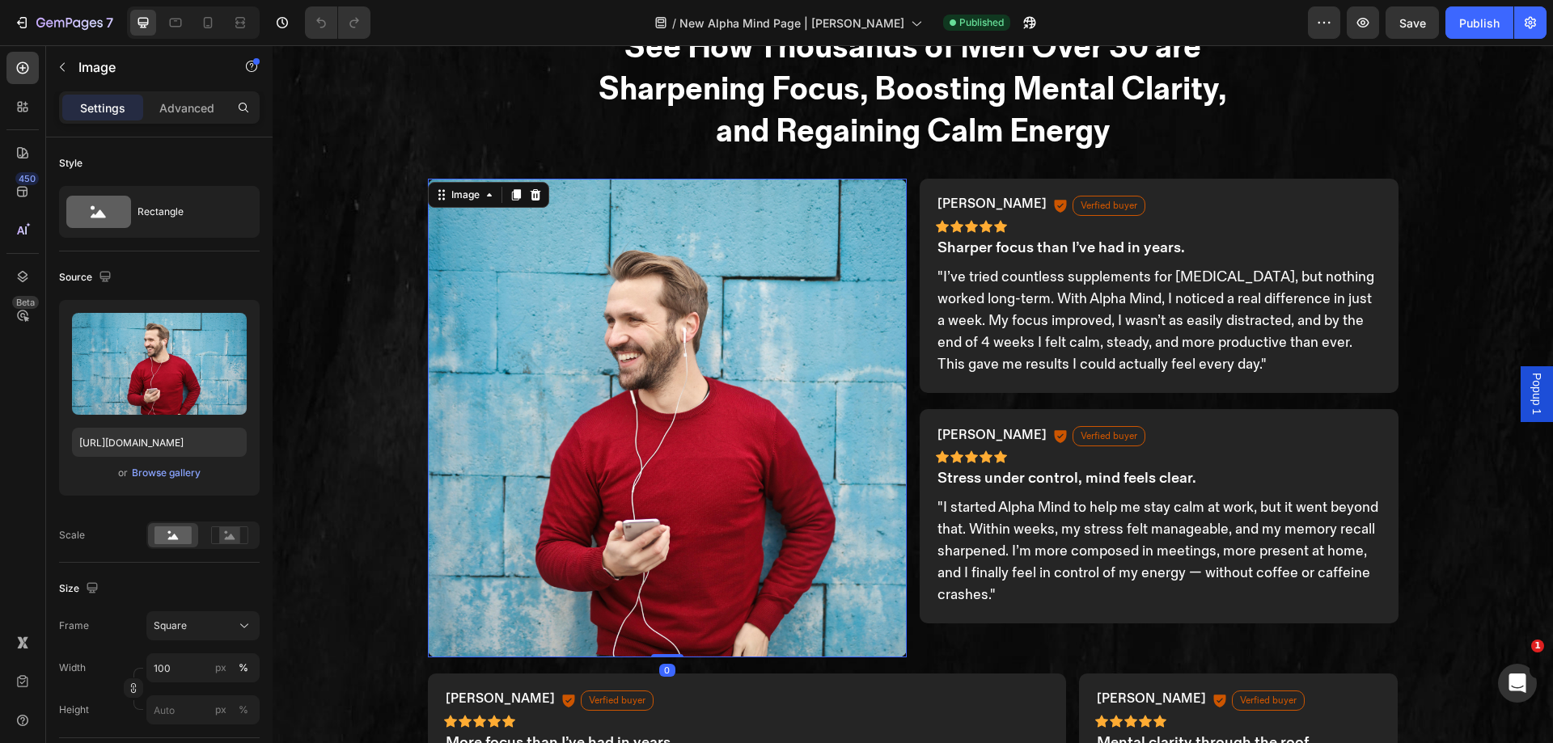
scroll to position [1652, 0]
click at [668, 385] on img at bounding box center [667, 419] width 479 height 479
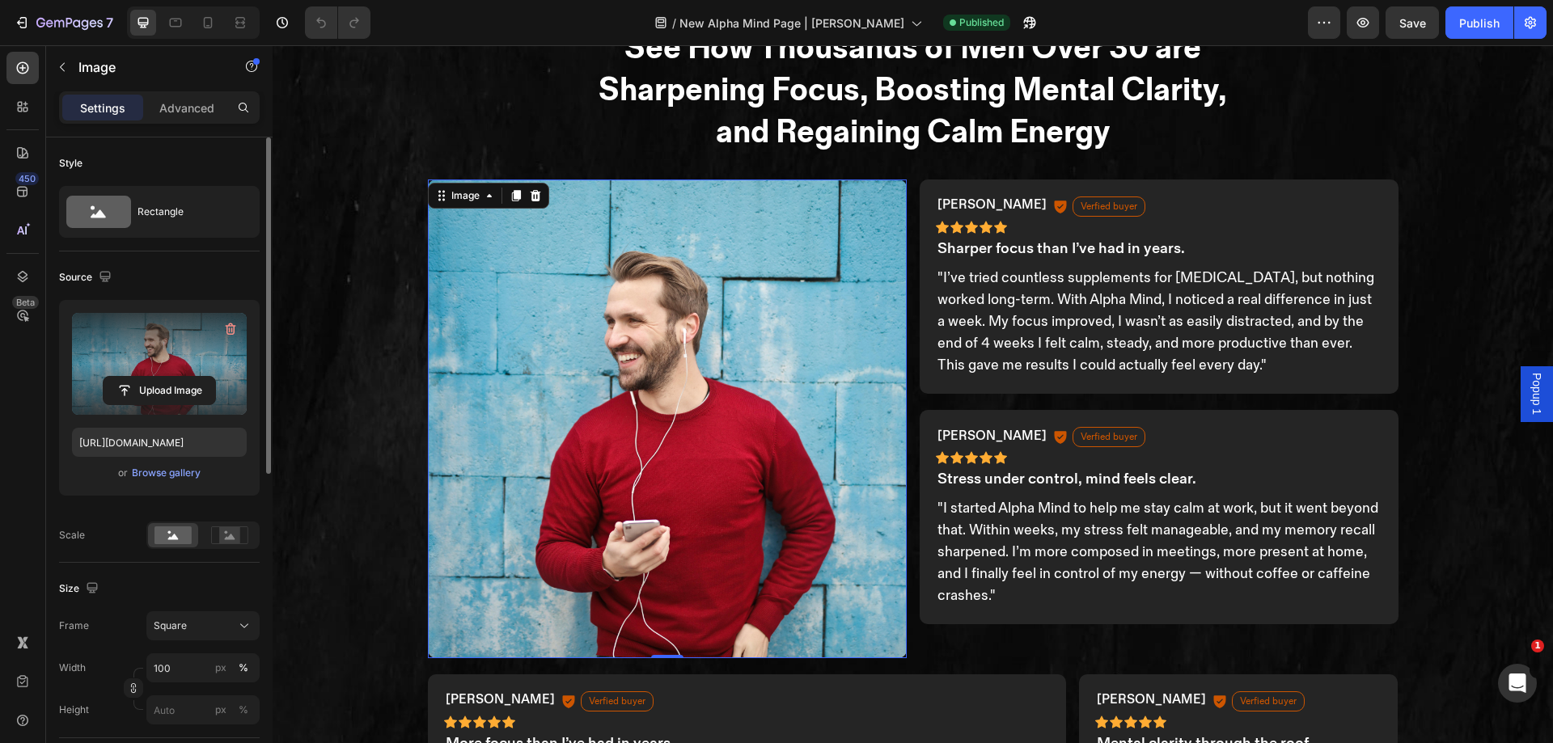
click at [184, 352] on label at bounding box center [159, 364] width 175 height 102
click at [184, 377] on input "file" at bounding box center [160, 391] width 112 height 28
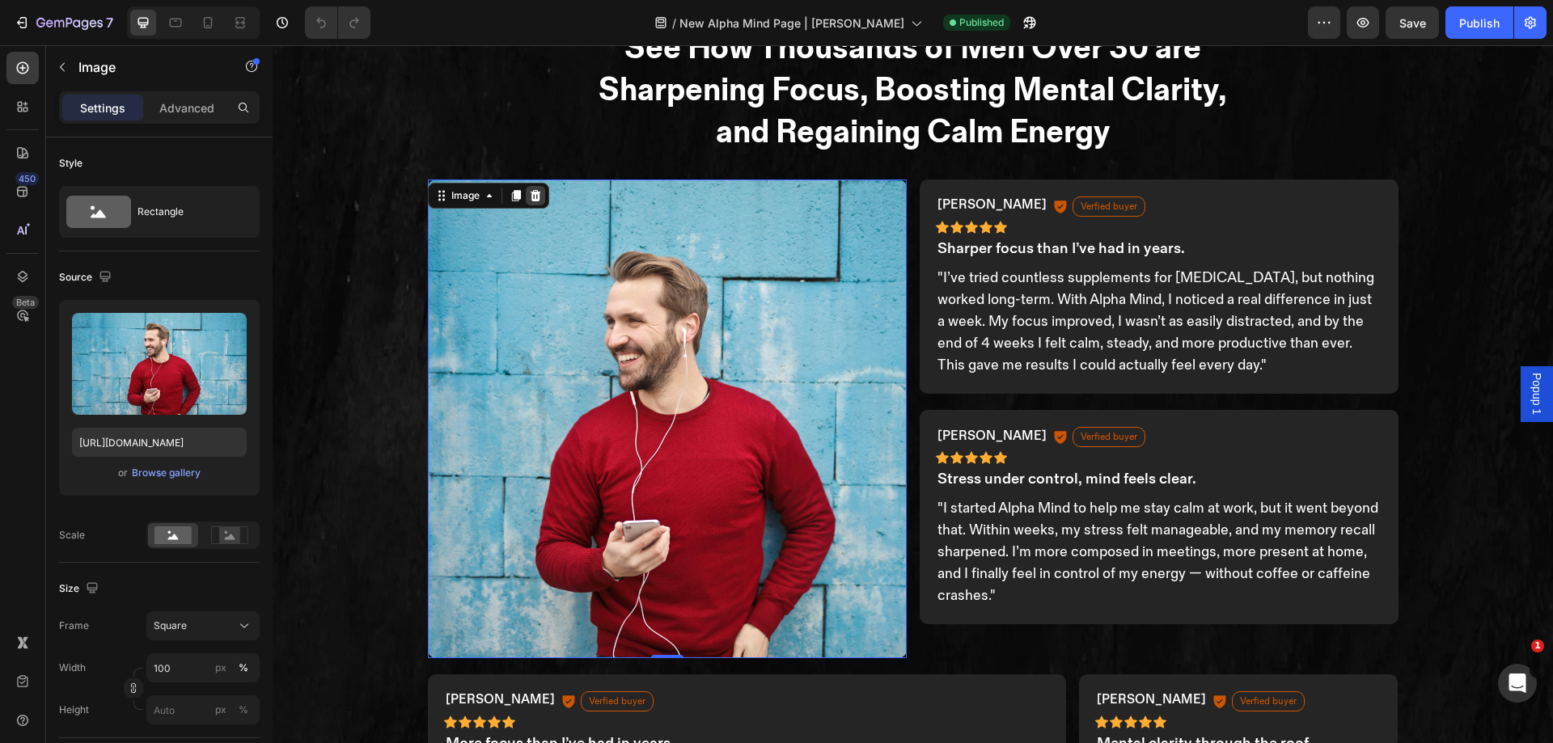
click at [530, 193] on icon at bounding box center [535, 194] width 11 height 11
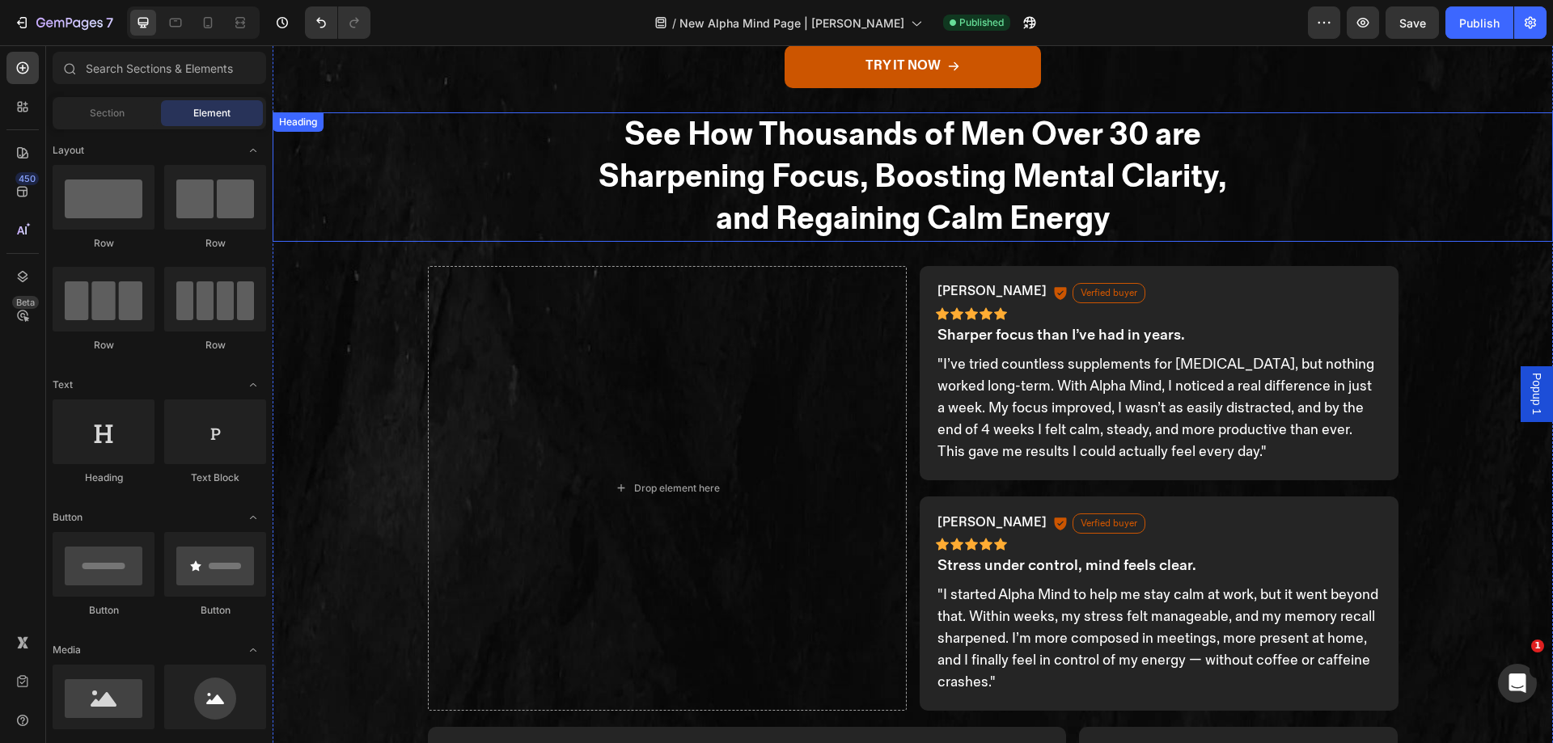
scroll to position [1567, 0]
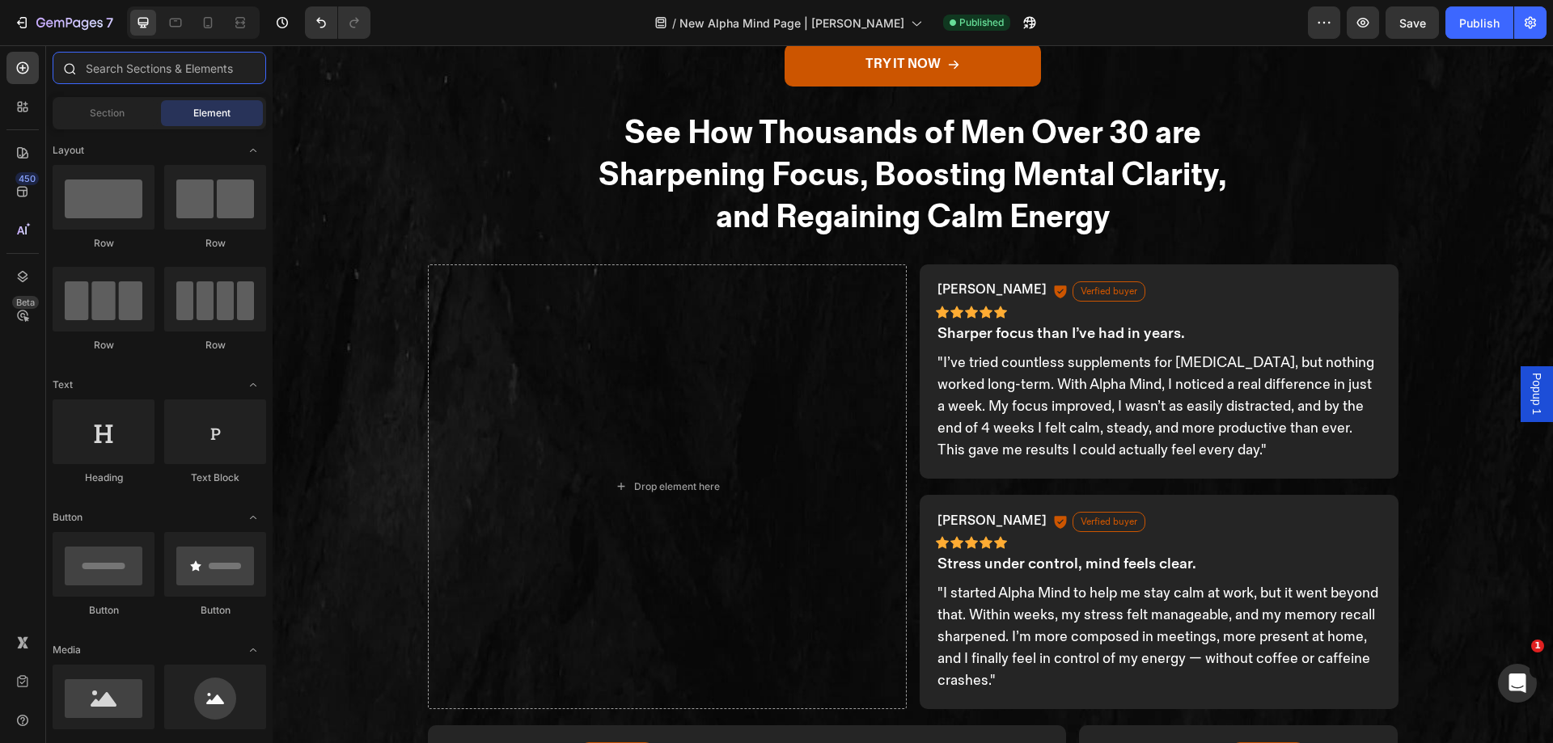
click at [120, 66] on input "text" at bounding box center [160, 68] width 214 height 32
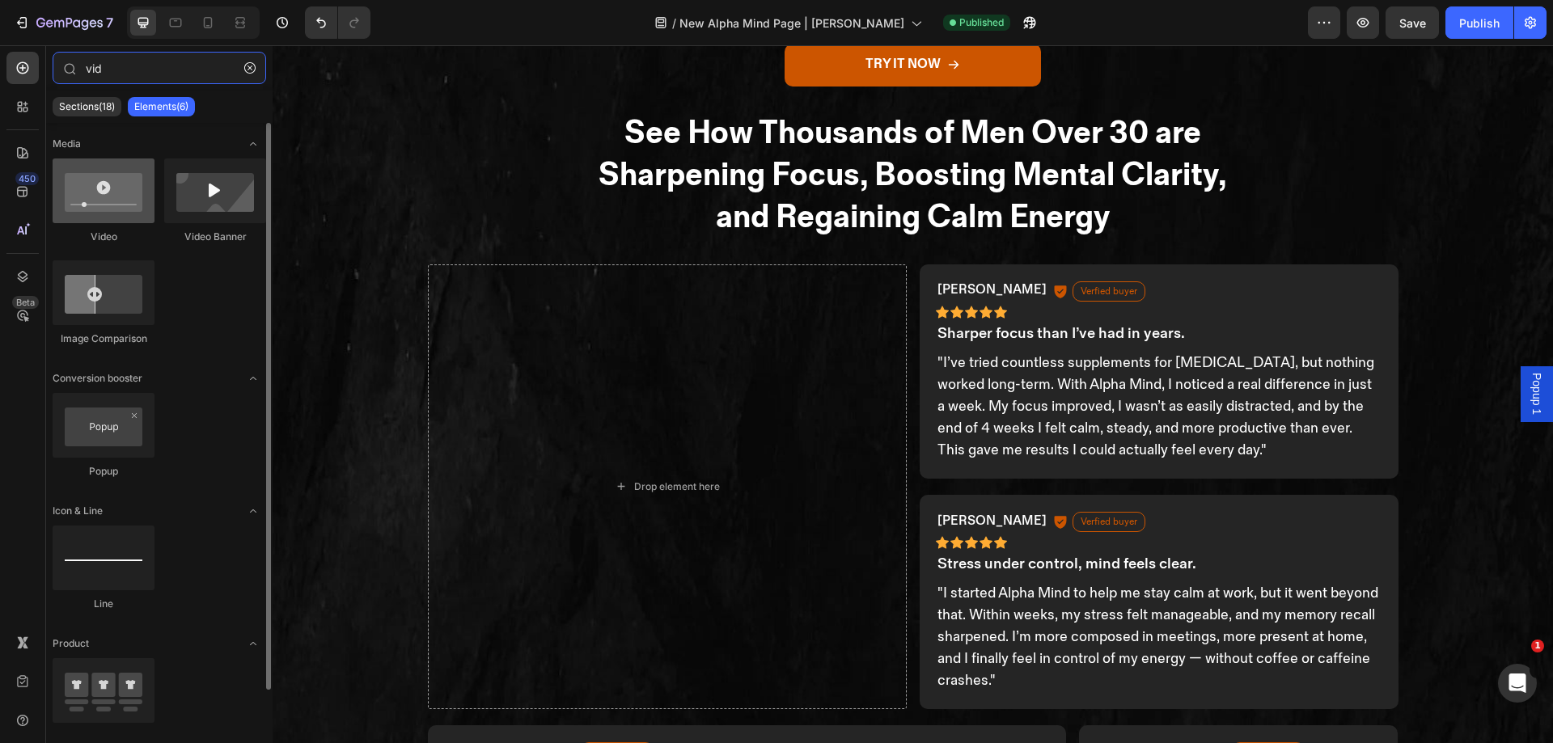
type input "vid"
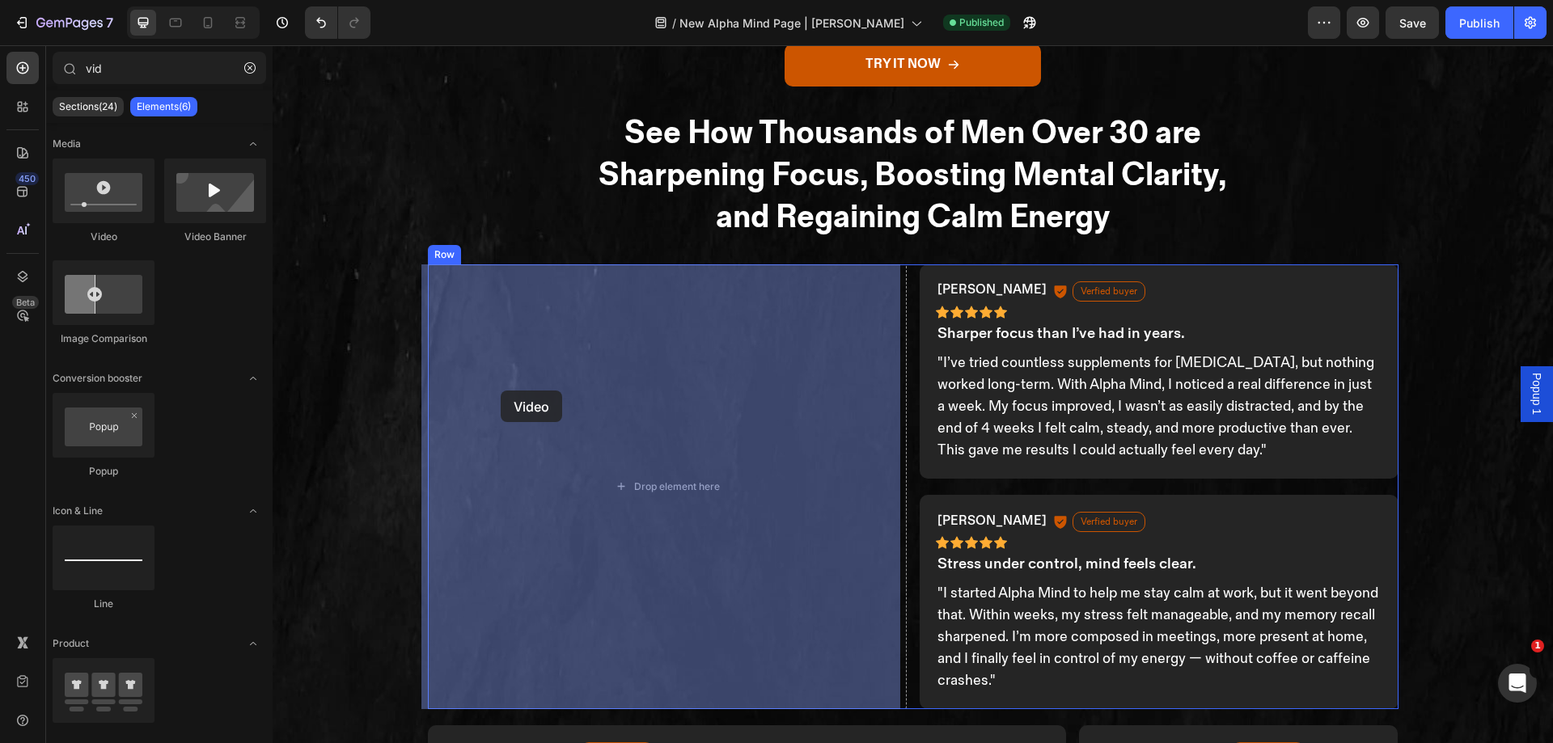
drag, startPoint x: 380, startPoint y: 240, endPoint x: 502, endPoint y: 391, distance: 193.3
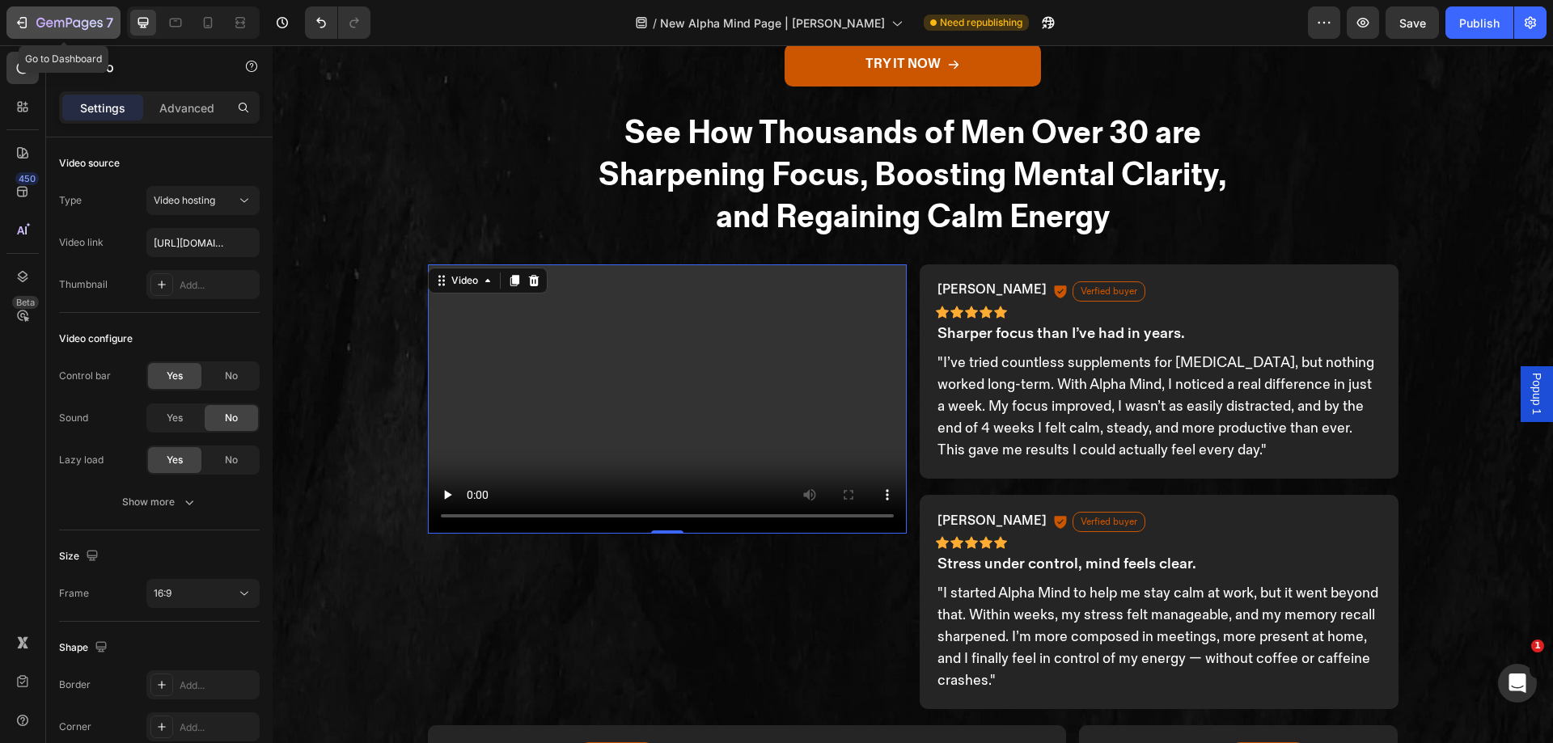
click at [15, 11] on button "7" at bounding box center [63, 22] width 114 height 32
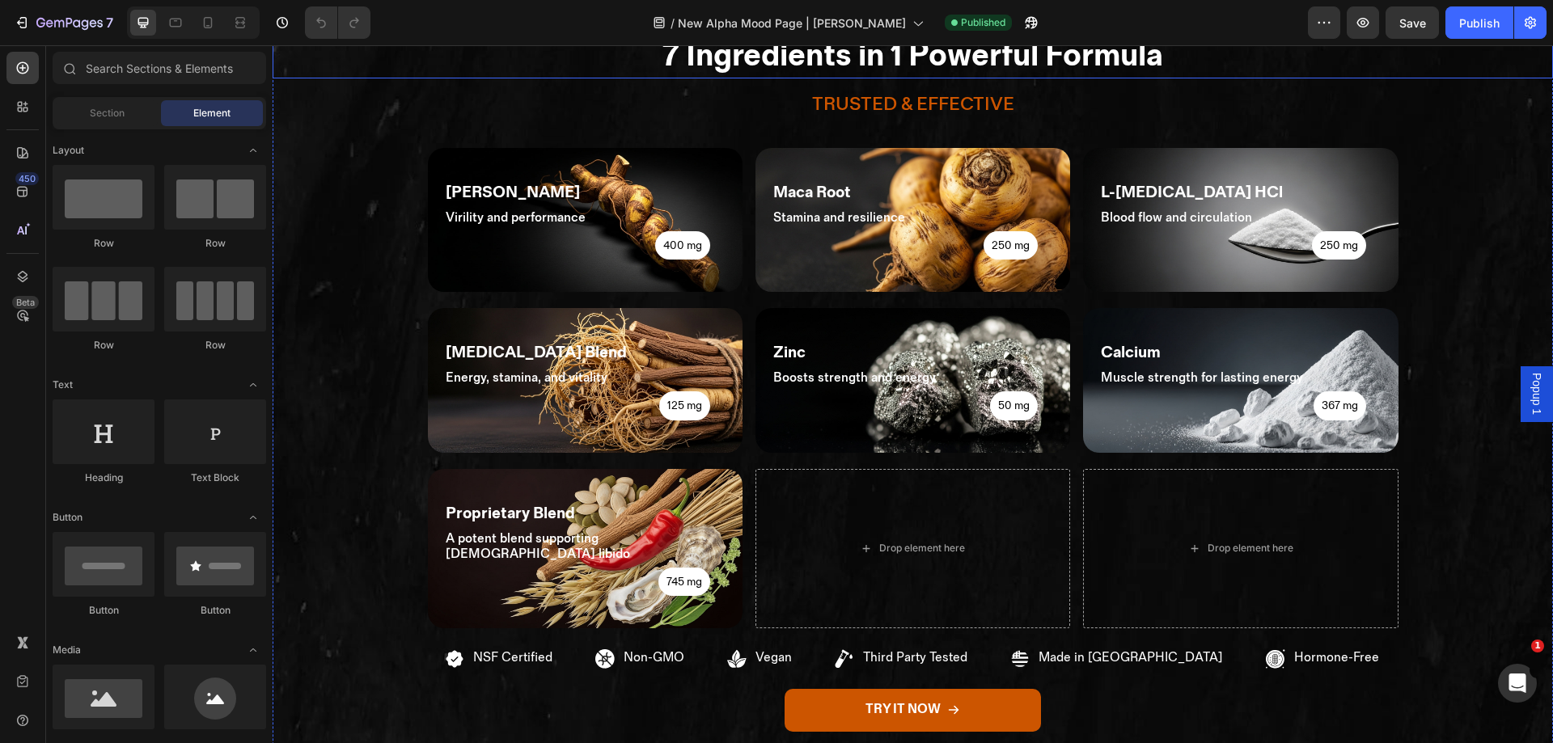
scroll to position [866, 0]
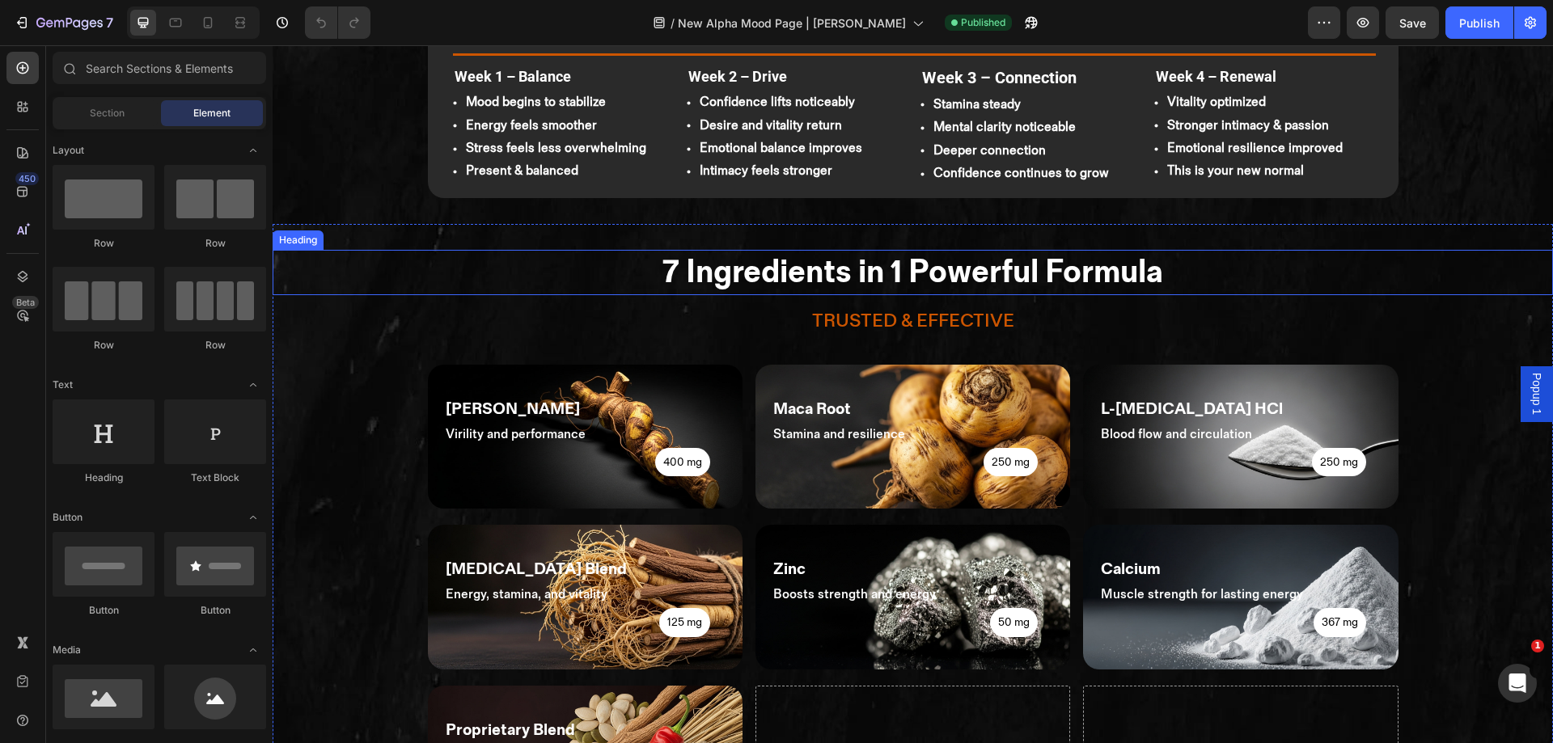
click at [853, 253] on strong "7 Ingredients in 1 Powerful Formula" at bounding box center [913, 272] width 501 height 39
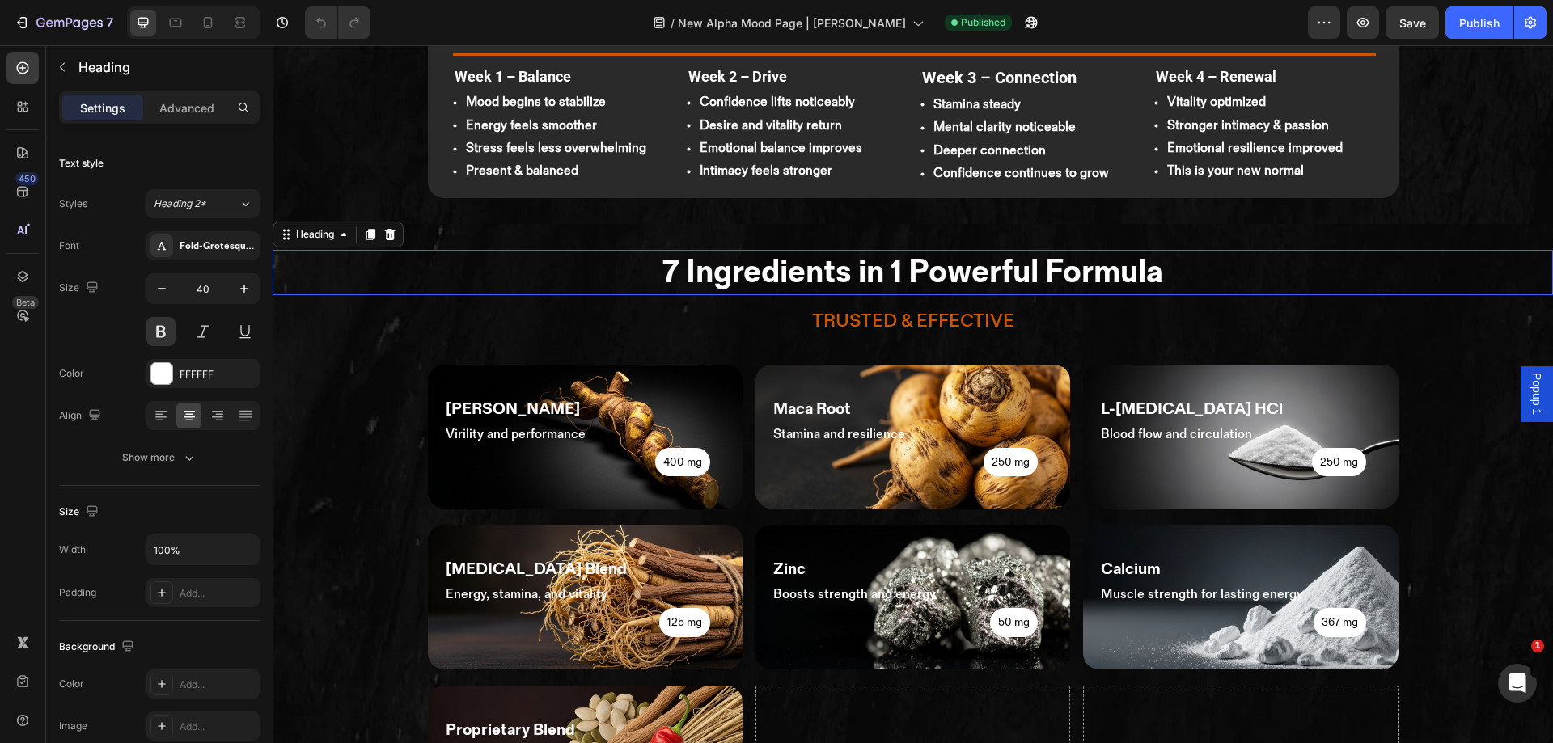
click at [853, 253] on strong "7 Ingredients in 1 Powerful Formula" at bounding box center [913, 272] width 501 height 39
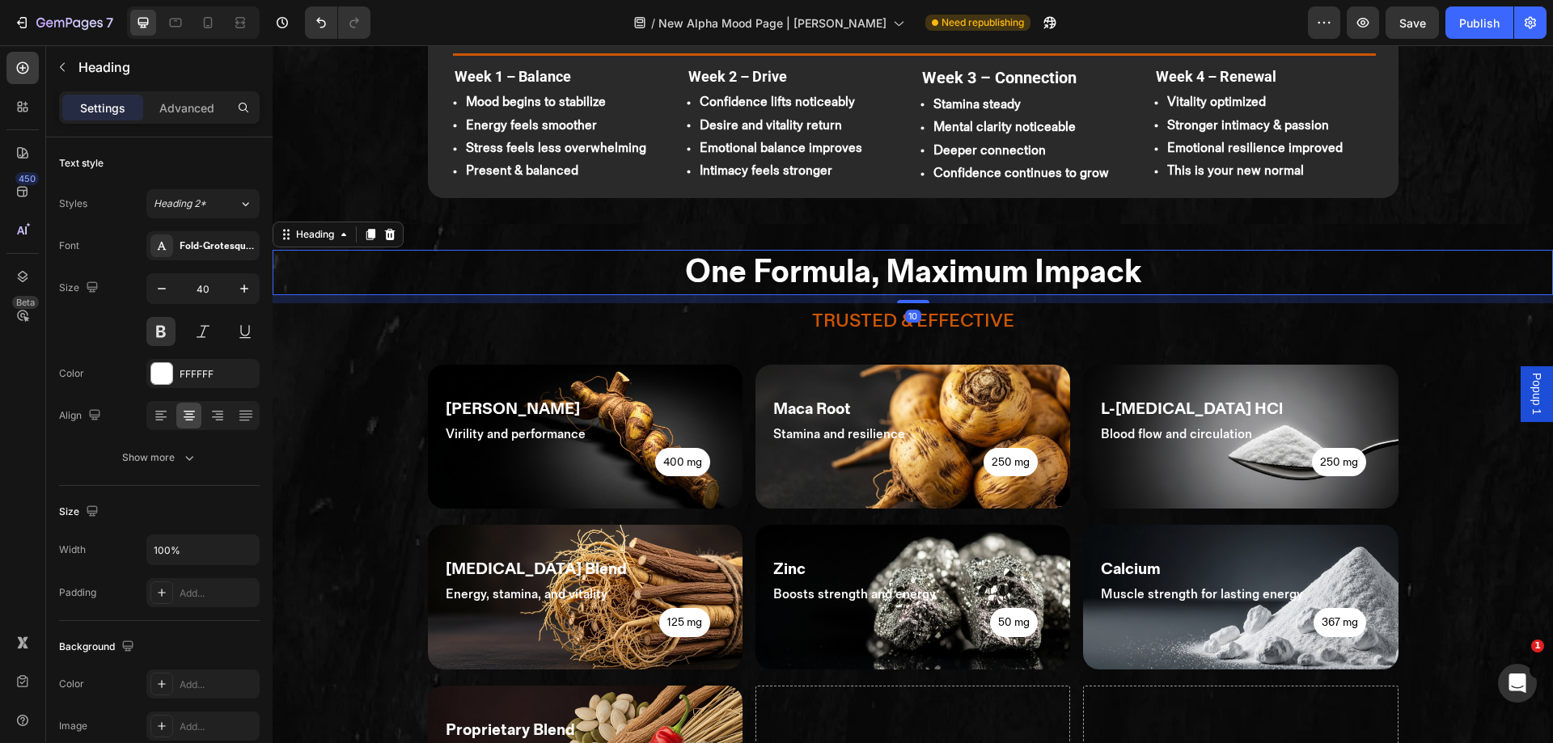
click at [1142, 259] on p "⁠⁠⁠⁠⁠⁠⁠ One Formula, Maximum Impack" at bounding box center [912, 273] width 1277 height 42
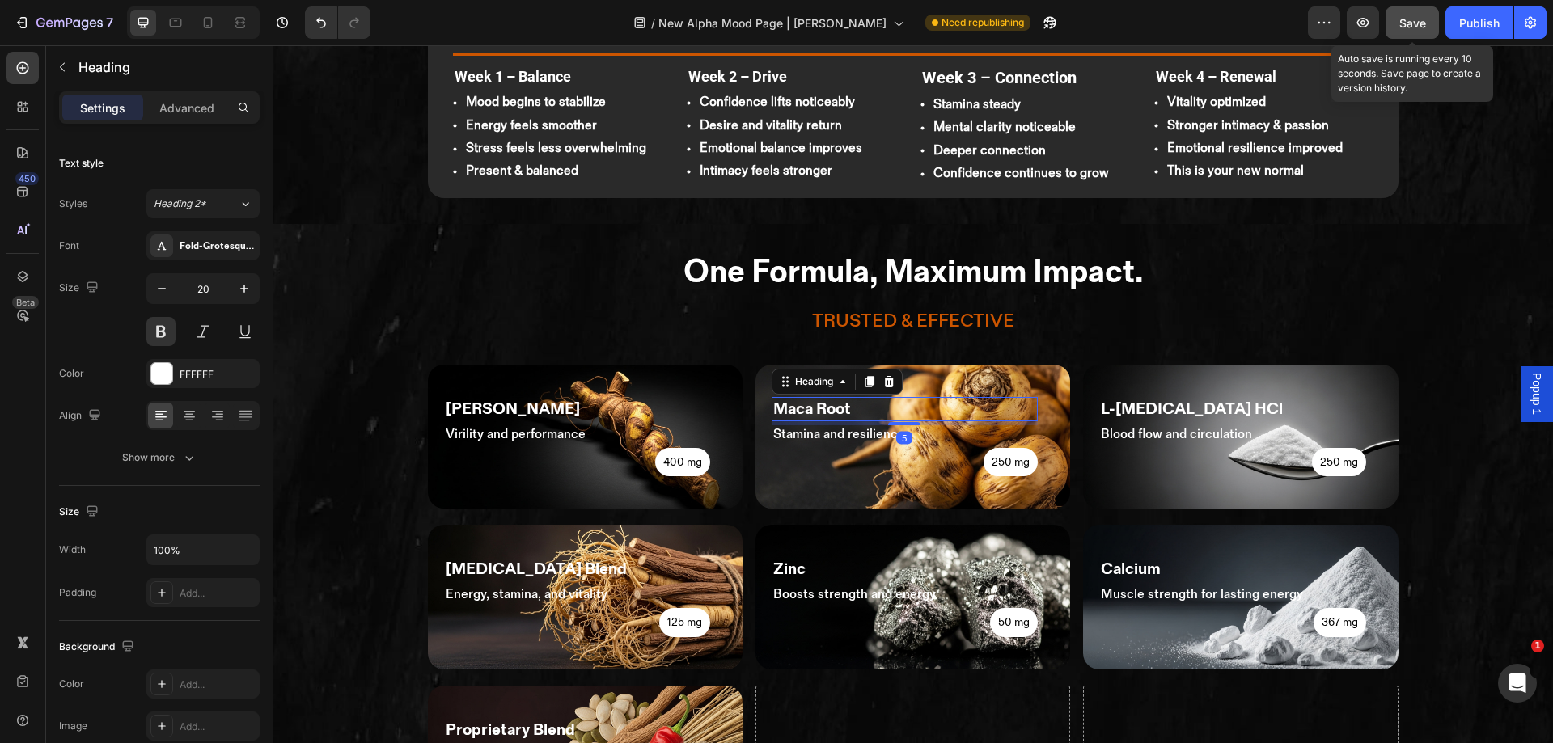
click at [1421, 34] on button "Save" at bounding box center [1412, 22] width 53 height 32
click at [1472, 15] on div "Publish" at bounding box center [1479, 23] width 40 height 17
